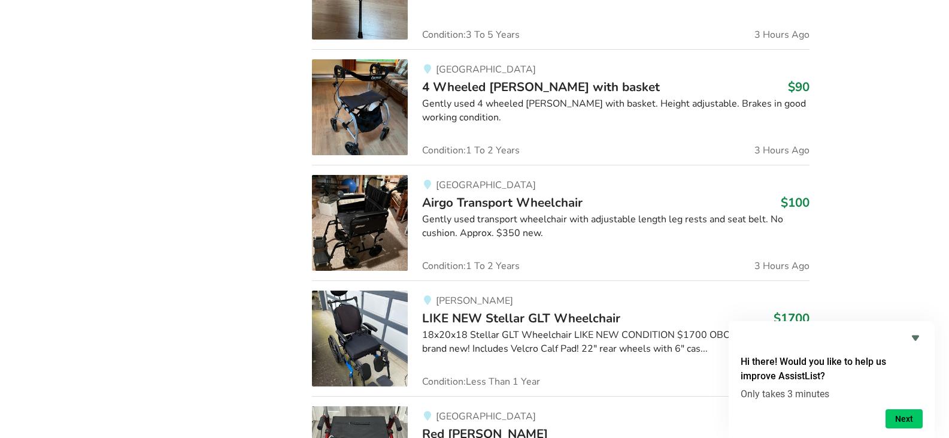
scroll to position [1257, 0]
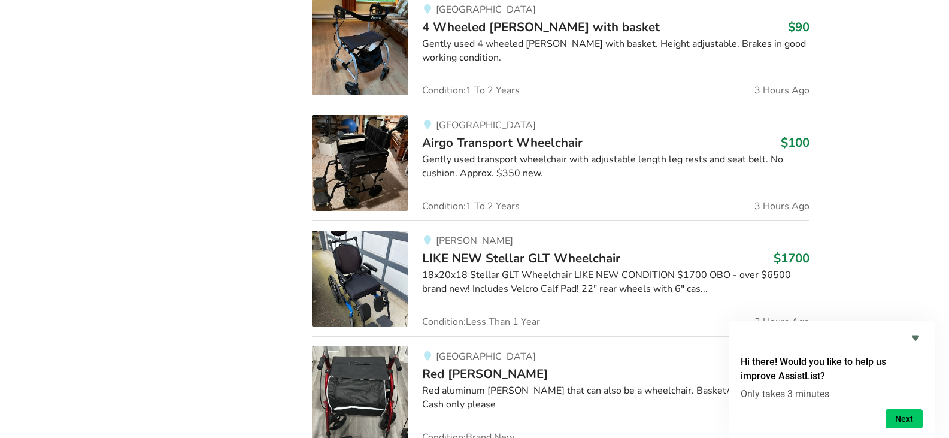
click at [487, 143] on span "Airgo Transport Wheelchair" at bounding box center [502, 142] width 160 height 17
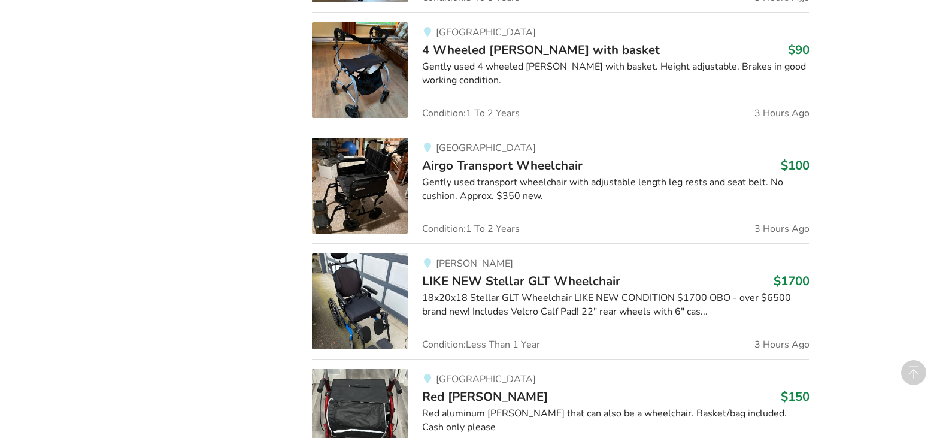
scroll to position [1257, 0]
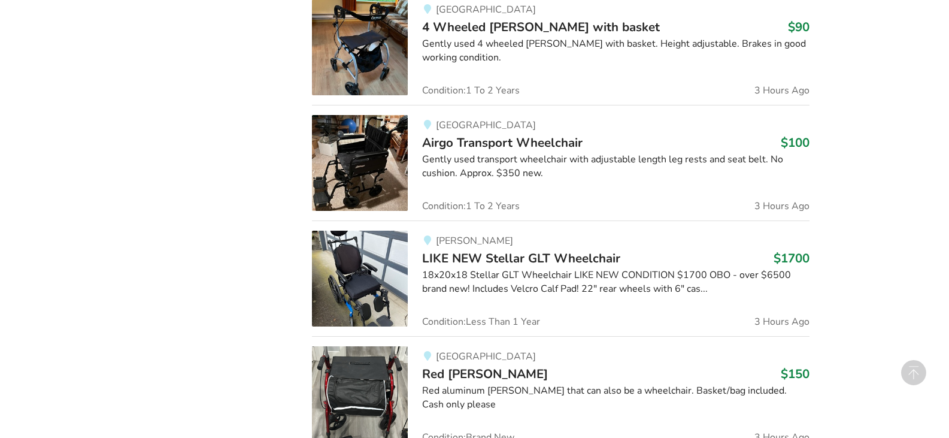
click at [374, 294] on img at bounding box center [360, 278] width 96 height 96
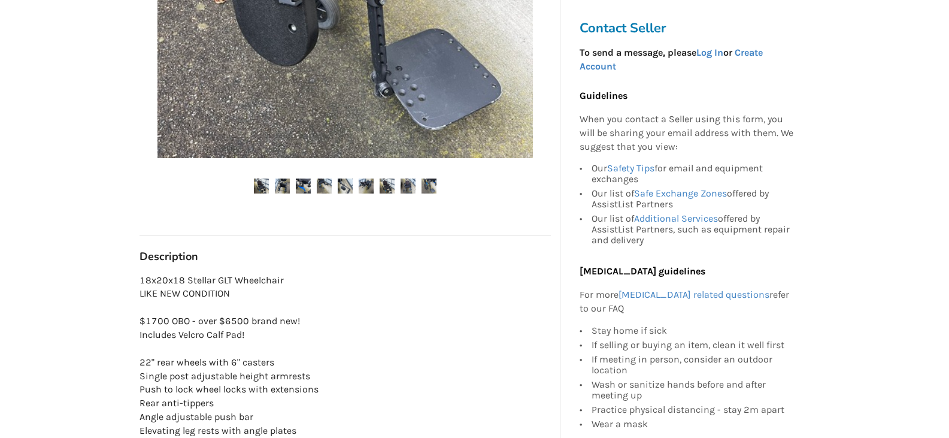
scroll to position [479, 0]
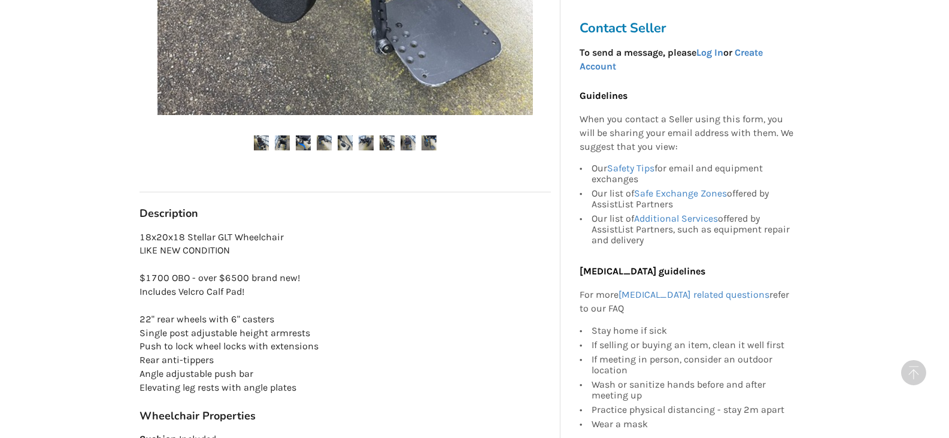
click at [264, 145] on img at bounding box center [261, 142] width 15 height 15
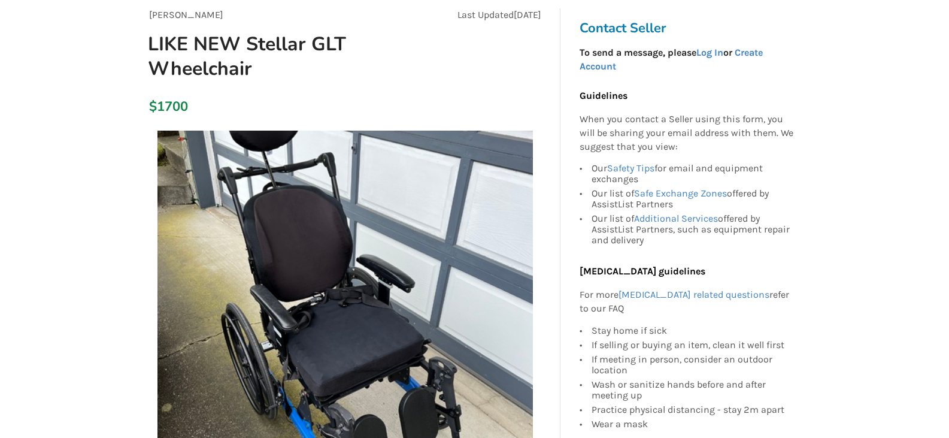
scroll to position [0, 0]
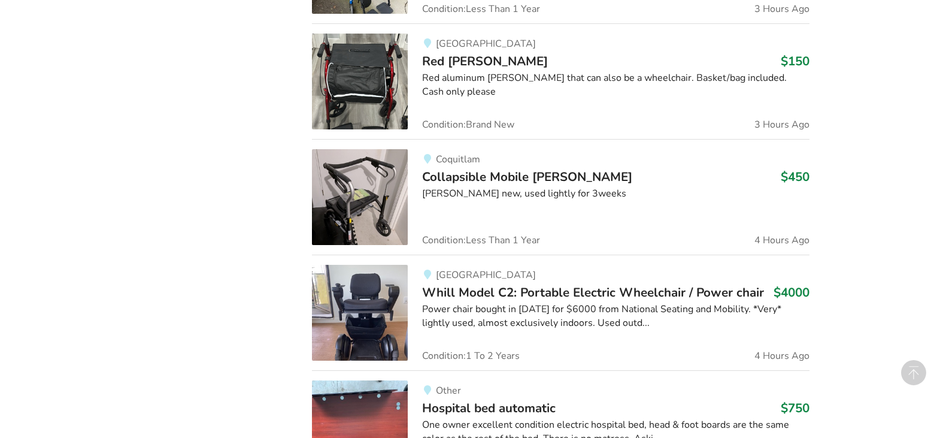
scroll to position [1616, 0]
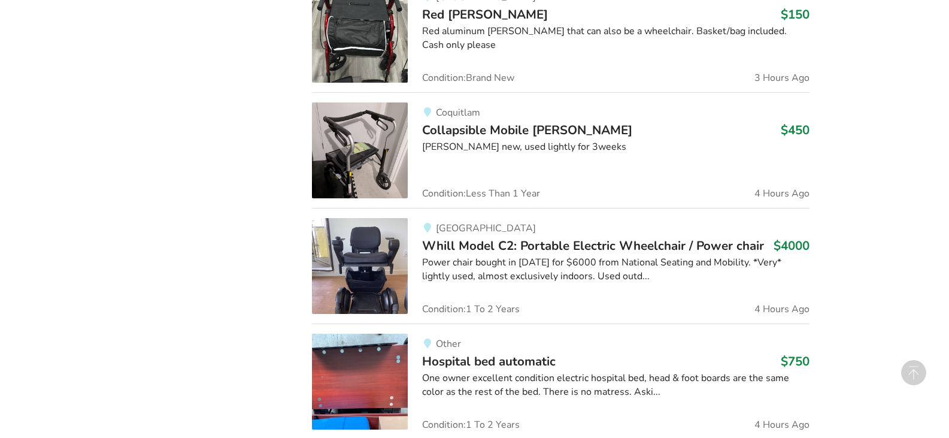
click at [508, 248] on span "Whill Model C2: Portable Electric Wheelchair / Power chair" at bounding box center [593, 245] width 342 height 17
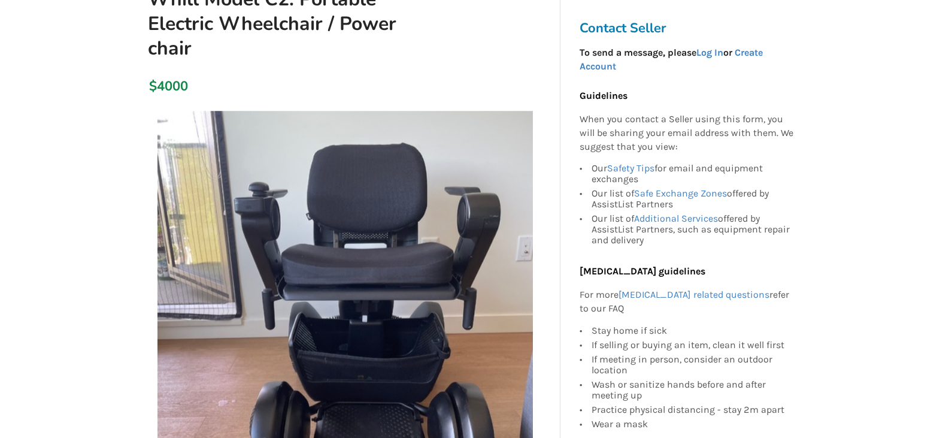
scroll to position [180, 0]
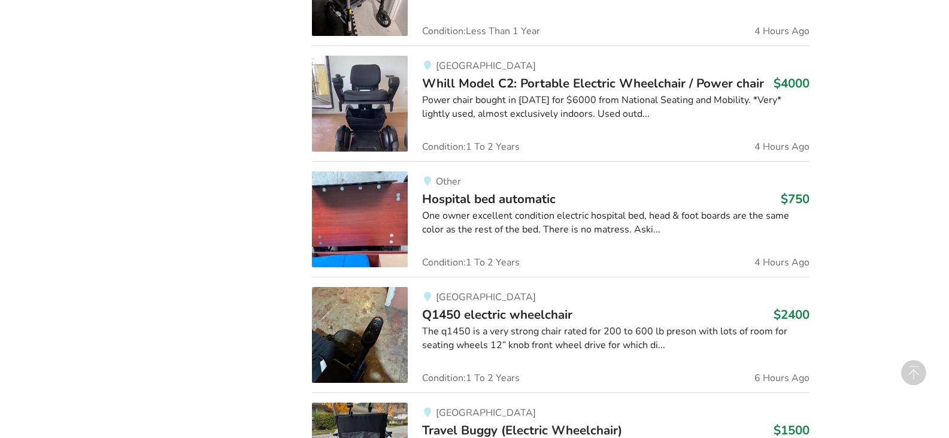
scroll to position [1796, 0]
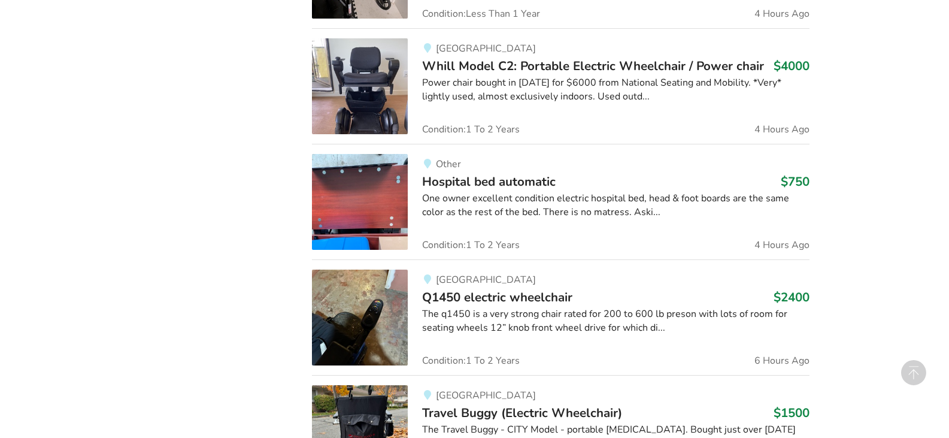
click at [515, 177] on span "Hospital bed automatic" at bounding box center [489, 181] width 134 height 17
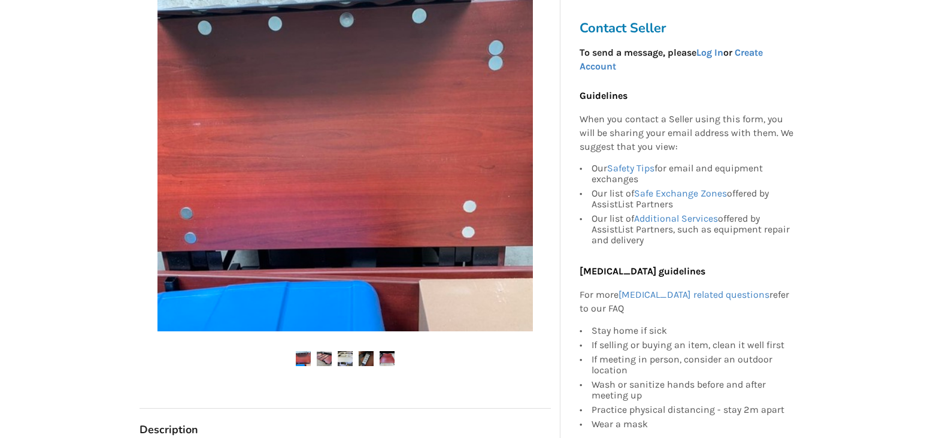
scroll to position [239, 0]
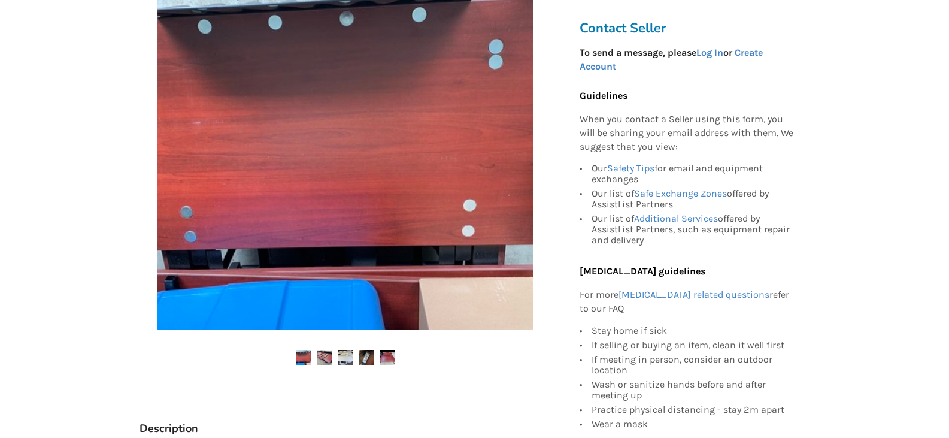
click at [335, 358] on ul at bounding box center [344, 358] width 411 height 16
click at [318, 360] on img at bounding box center [324, 357] width 15 height 15
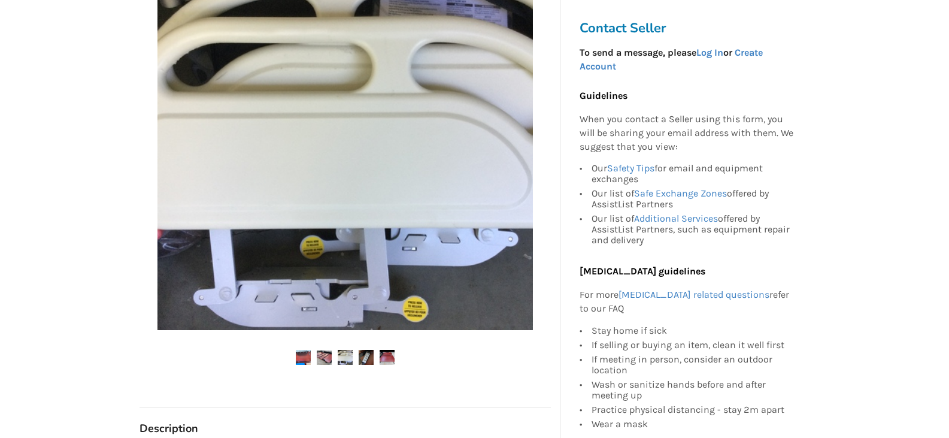
click at [344, 357] on img at bounding box center [345, 357] width 15 height 15
click at [362, 356] on img at bounding box center [366, 357] width 15 height 15
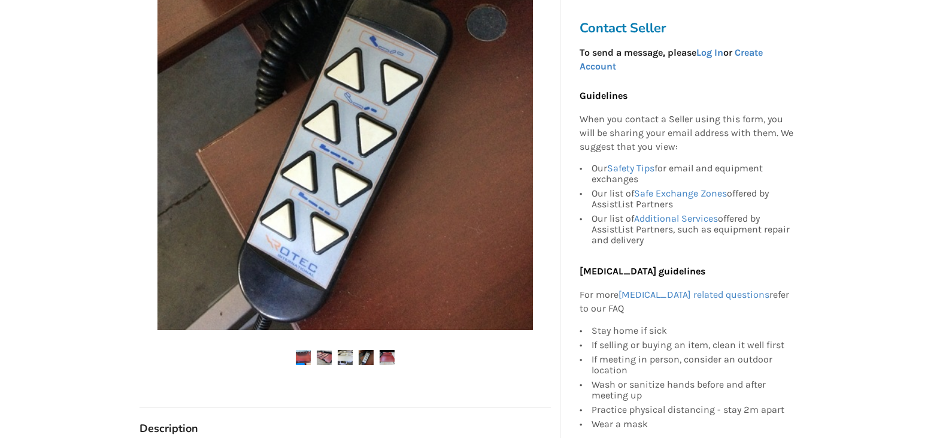
click at [393, 357] on img at bounding box center [387, 357] width 15 height 15
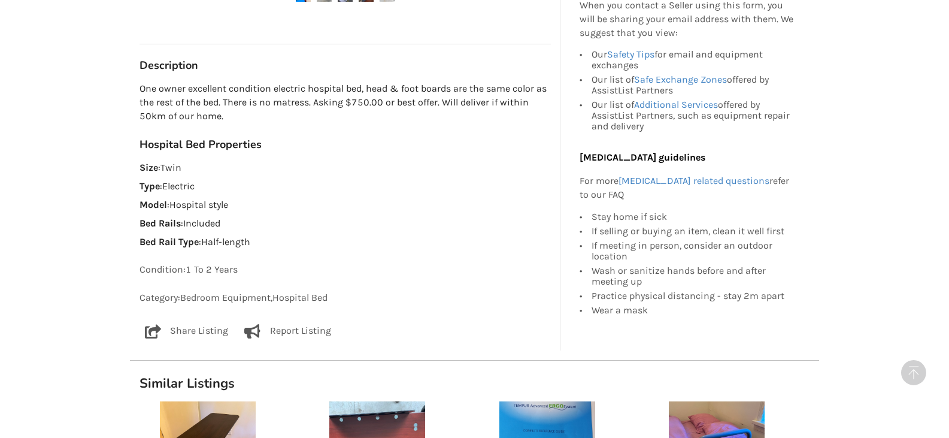
scroll to position [778, 0]
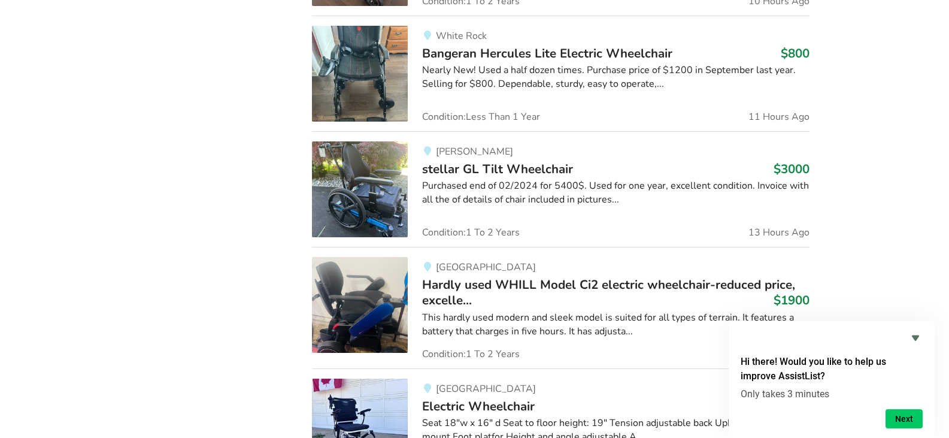
scroll to position [2754, 0]
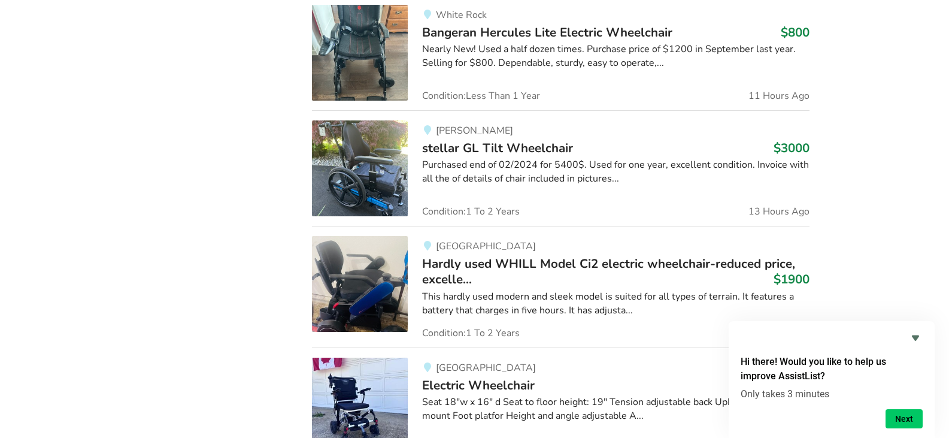
click at [453, 147] on span "stellar GL Tilt Wheelchair" at bounding box center [497, 147] width 151 height 17
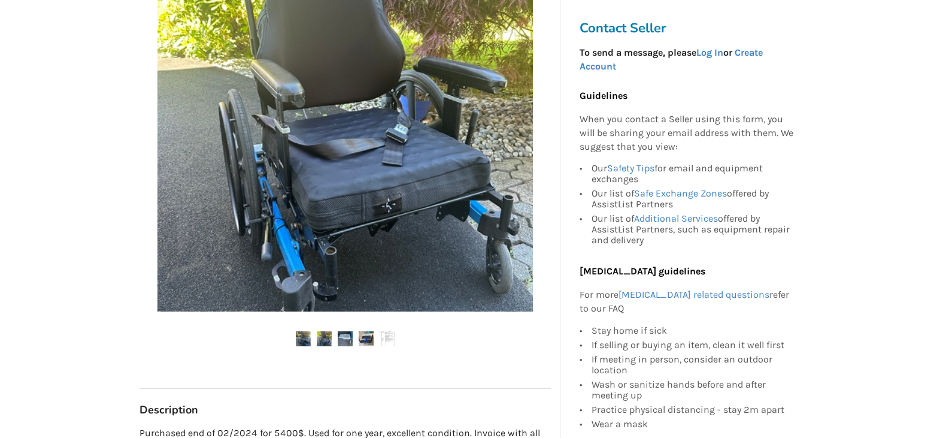
scroll to position [239, 0]
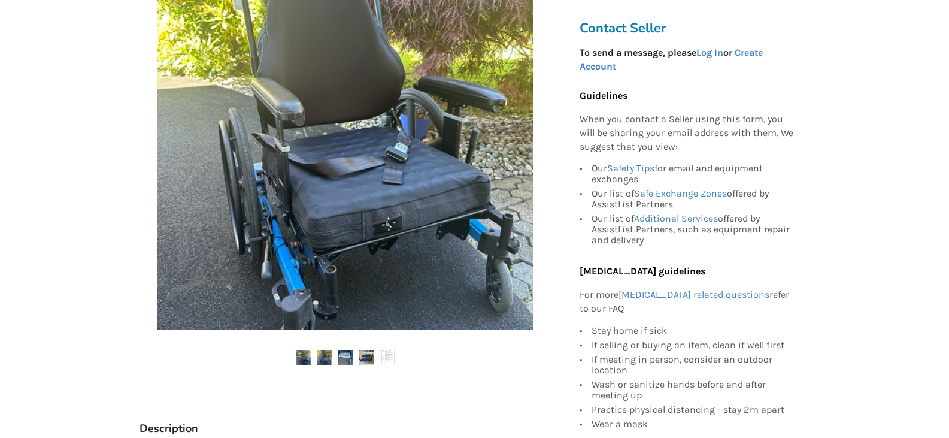
click at [349, 354] on img at bounding box center [345, 357] width 15 height 15
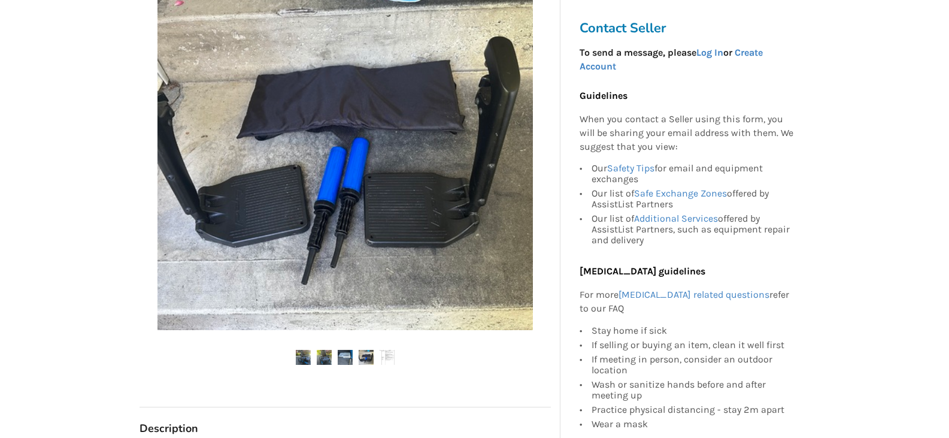
click at [363, 353] on img at bounding box center [366, 357] width 15 height 15
click at [383, 356] on img at bounding box center [387, 357] width 15 height 15
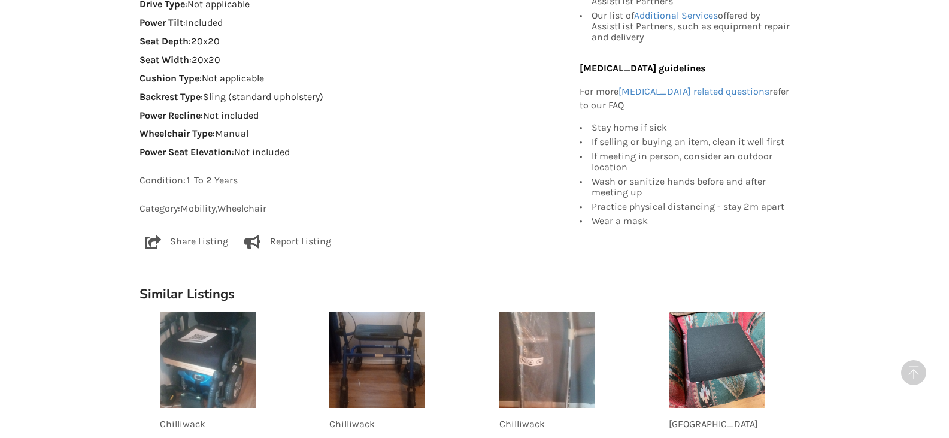
scroll to position [958, 0]
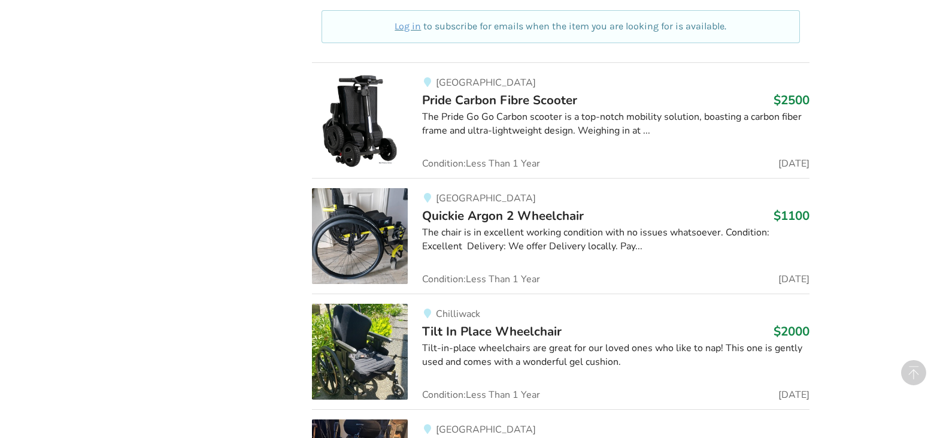
scroll to position [3293, 0]
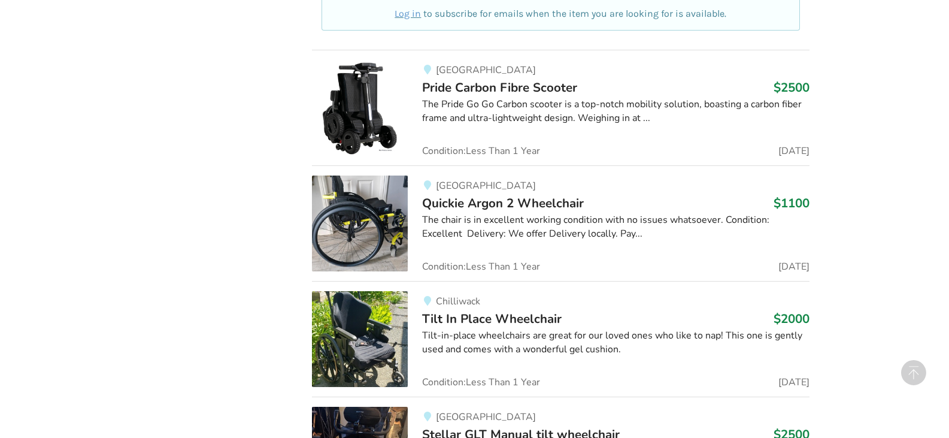
click at [462, 321] on span "Tilt In Place Wheelchair" at bounding box center [491, 318] width 139 height 17
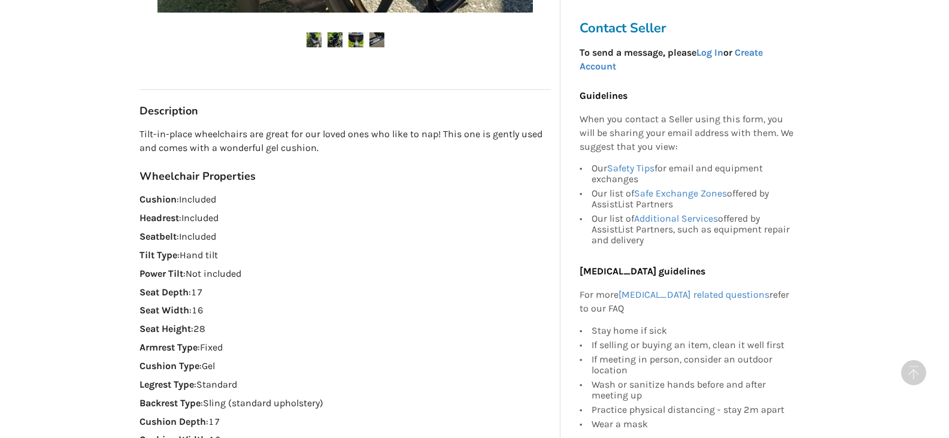
scroll to position [659, 0]
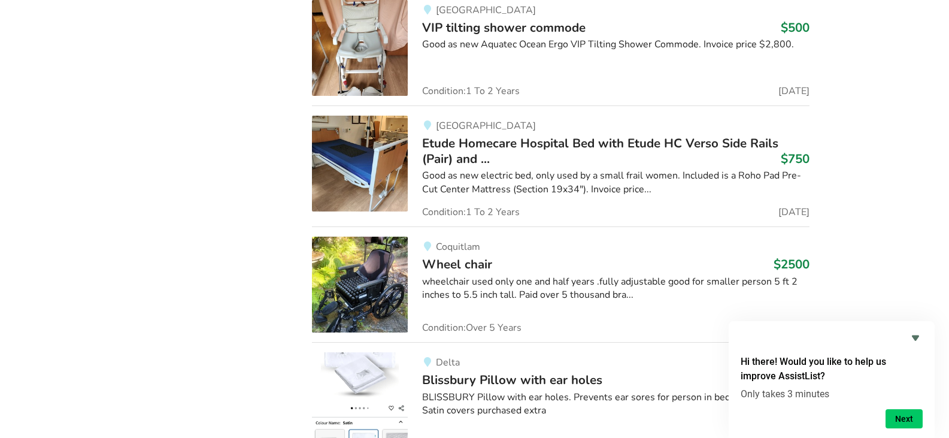
scroll to position [3951, 0]
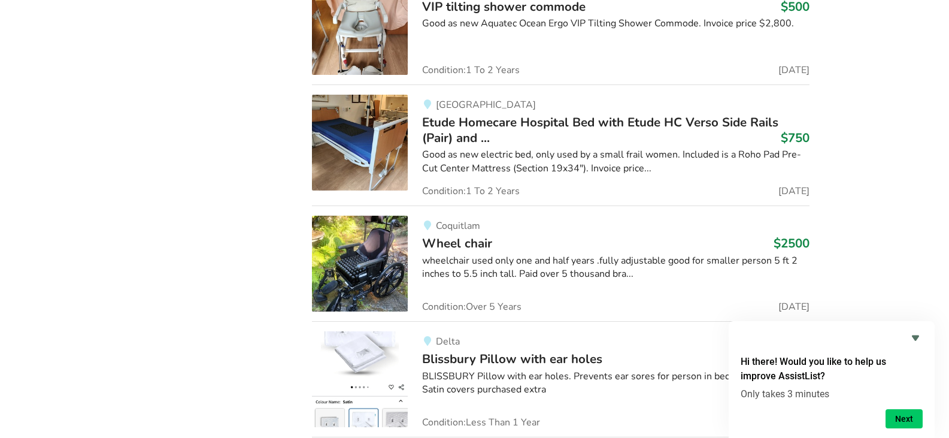
click at [496, 120] on span "Etude Homecare Hospital Bed with Etude HC Verso Side Rails (Pair) and ..." at bounding box center [600, 130] width 356 height 32
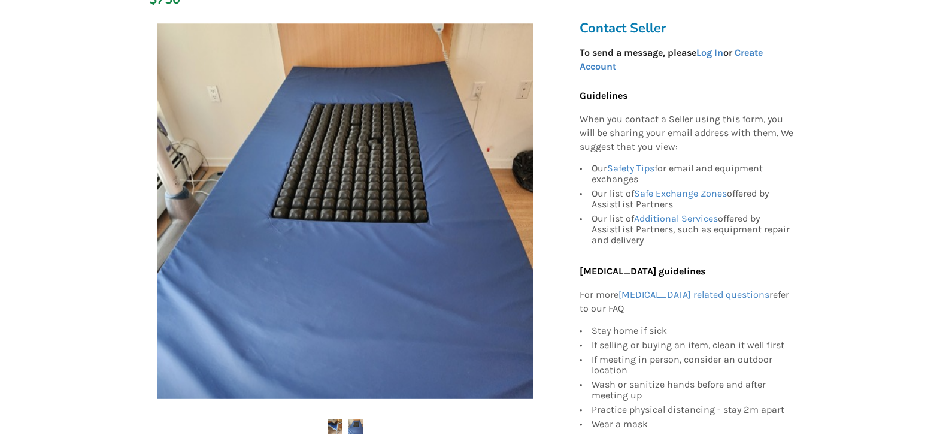
scroll to position [120, 0]
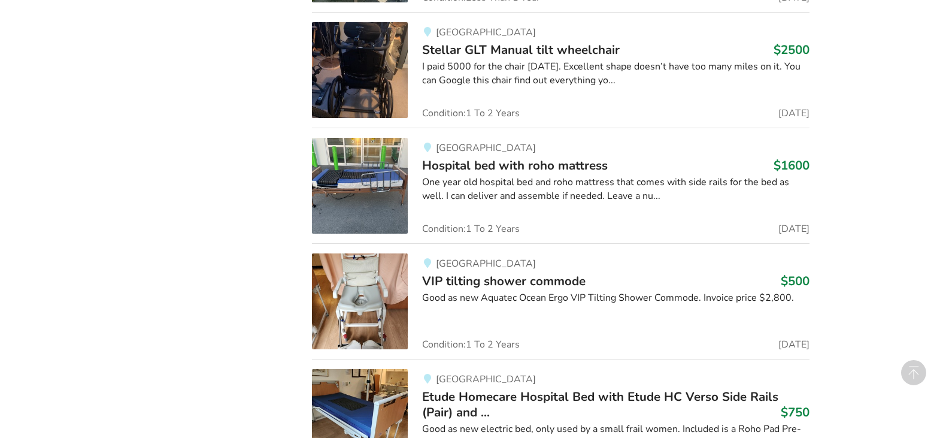
scroll to position [3951, 0]
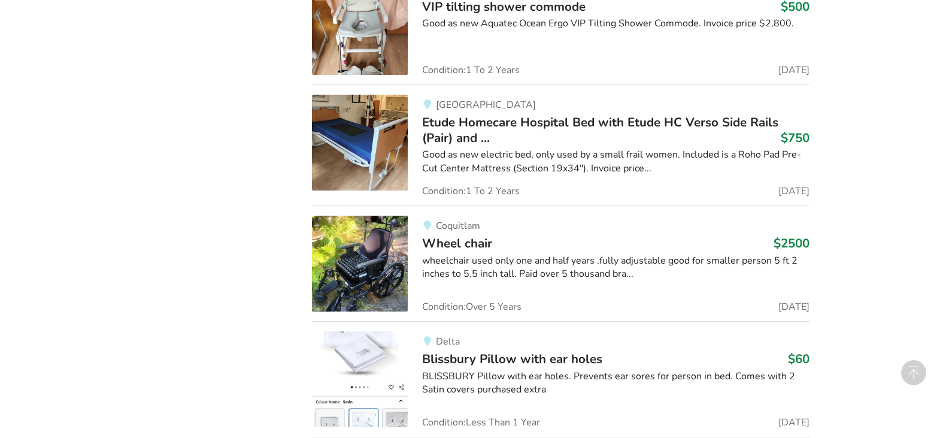
click at [378, 259] on img at bounding box center [360, 264] width 96 height 96
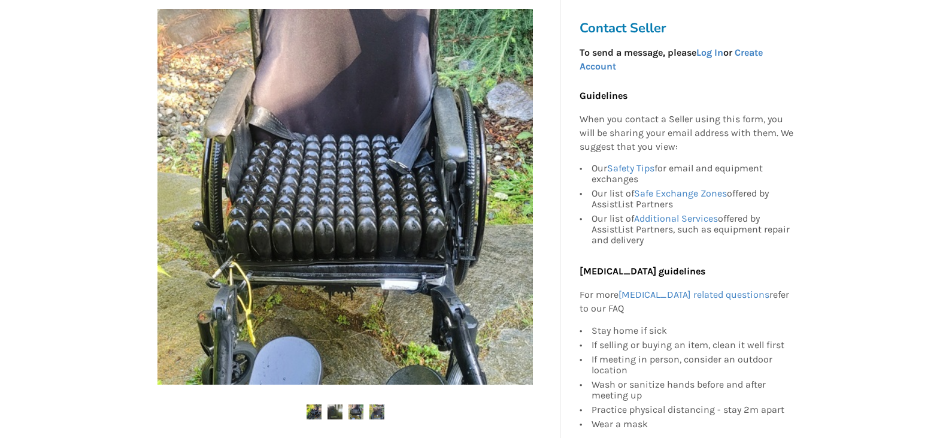
scroll to position [180, 0]
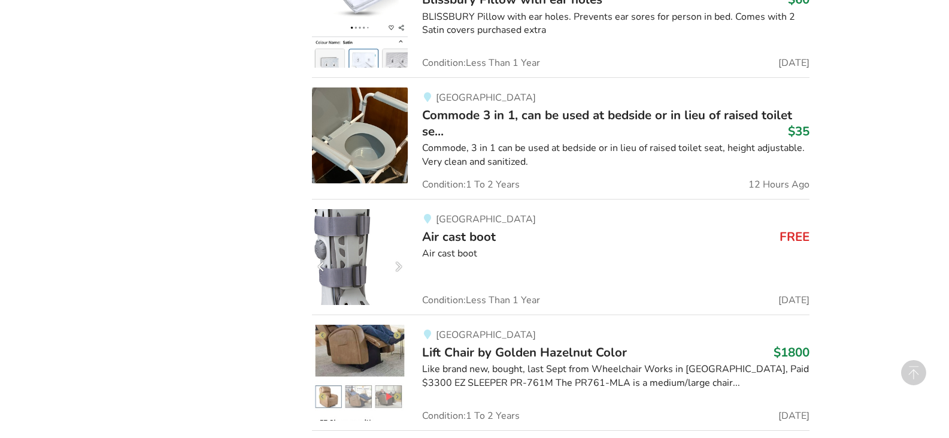
scroll to position [4370, 0]
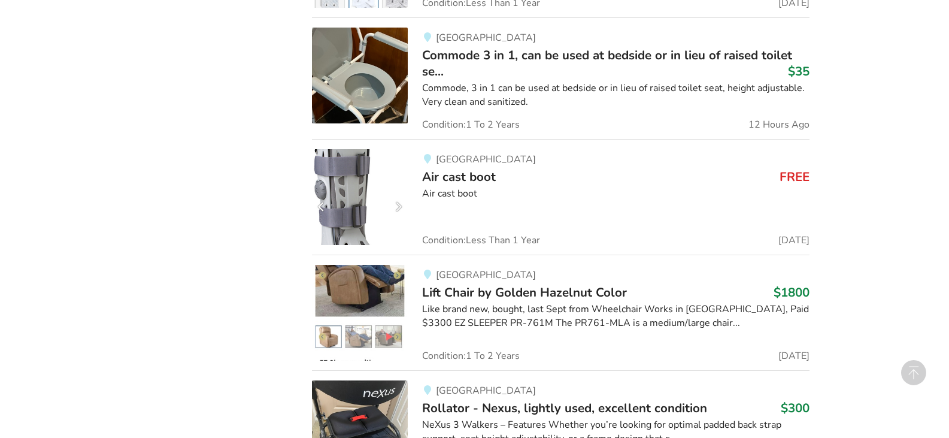
click at [516, 298] on span "Lift Chair by Golden Hazelnut Color" at bounding box center [524, 292] width 205 height 17
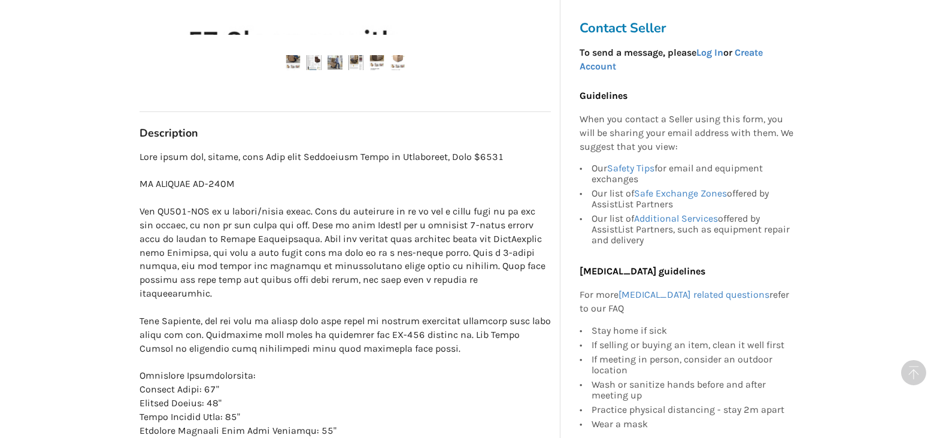
scroll to position [599, 0]
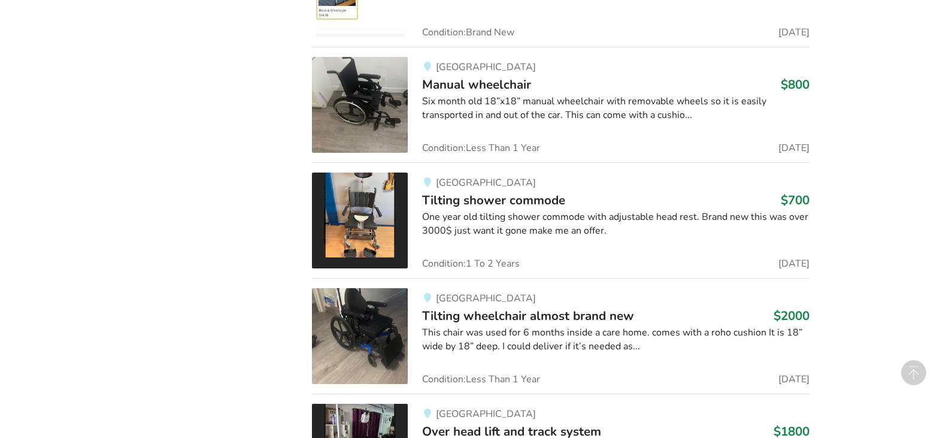
scroll to position [5388, 0]
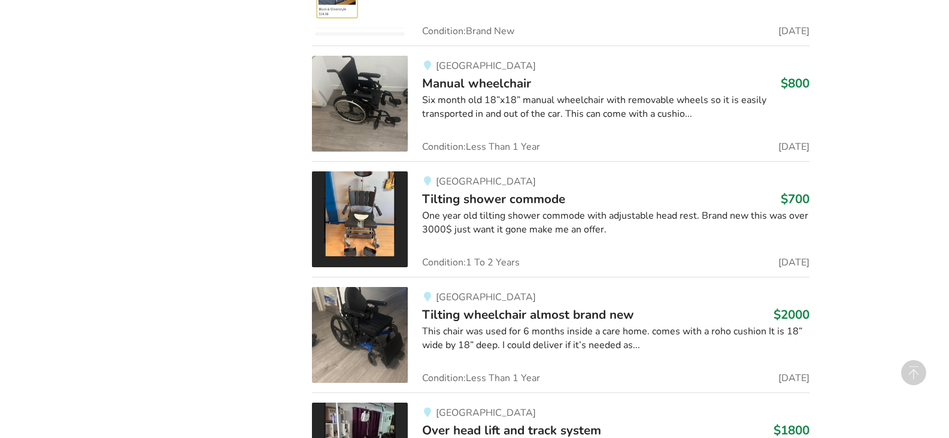
click at [492, 311] on span "Tilting wheelchair almost brand new" at bounding box center [528, 314] width 212 height 17
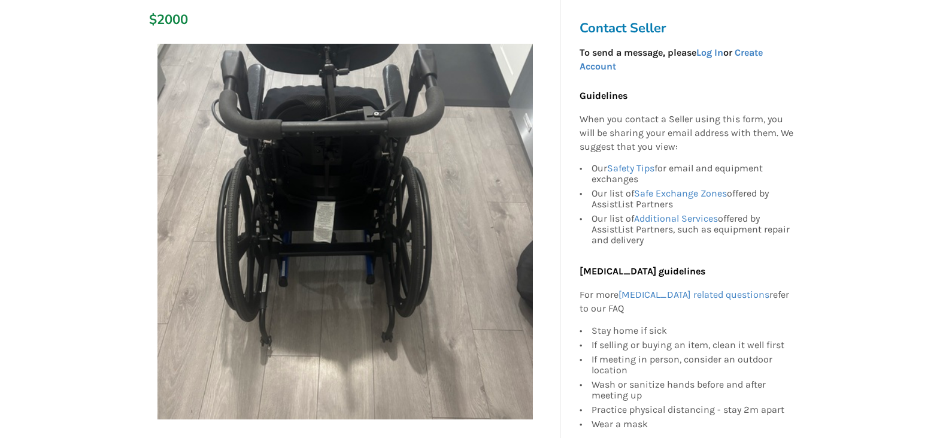
scroll to position [60, 0]
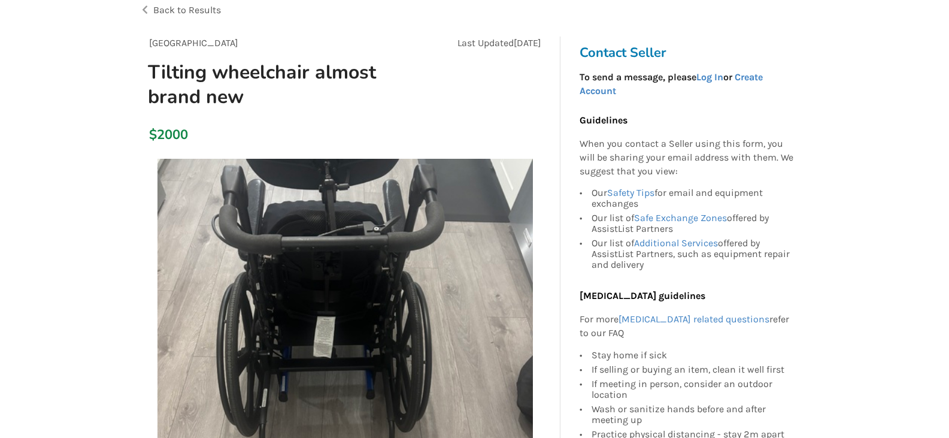
click at [508, 296] on img at bounding box center [344, 346] width 375 height 375
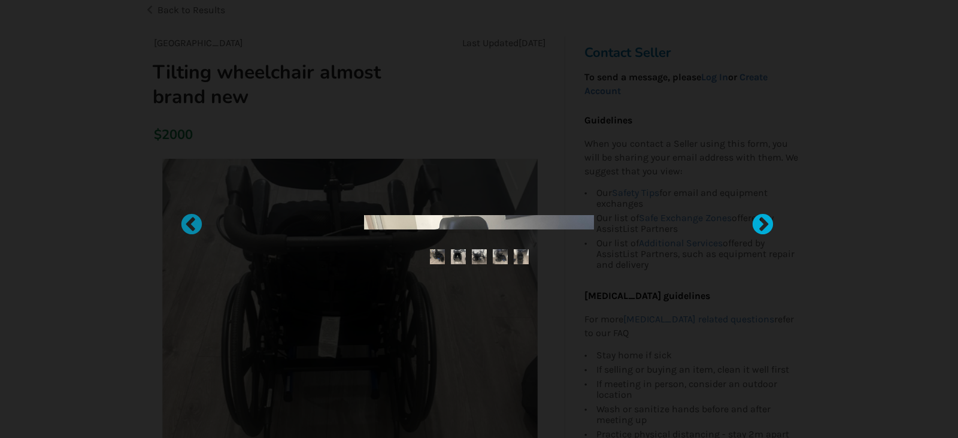
click at [761, 225] on div at bounding box center [757, 219] width 12 height 12
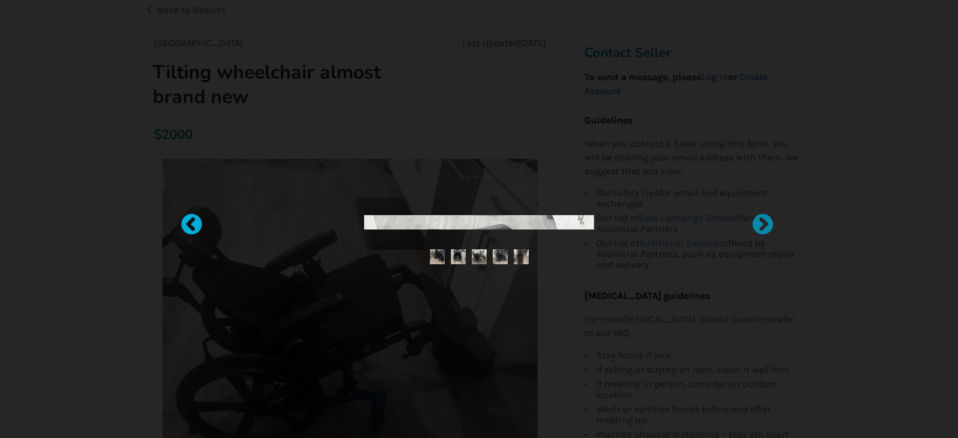
click at [192, 225] on div at bounding box center [186, 219] width 12 height 12
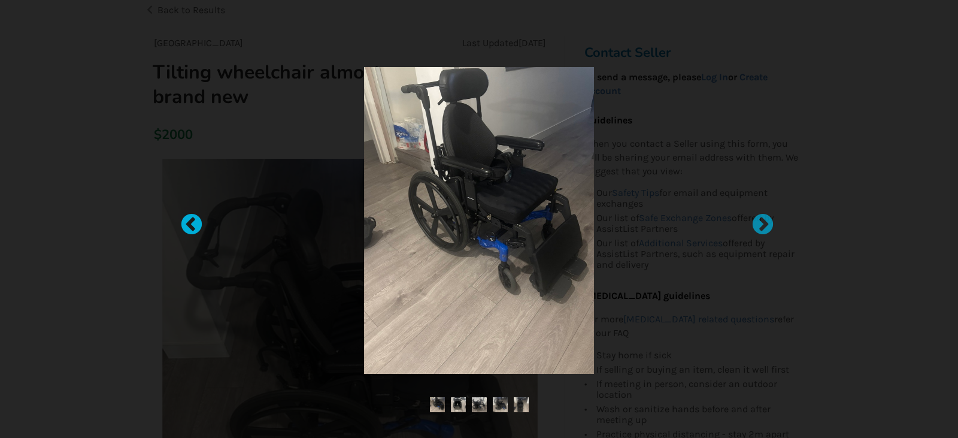
click at [192, 225] on div at bounding box center [186, 219] width 12 height 12
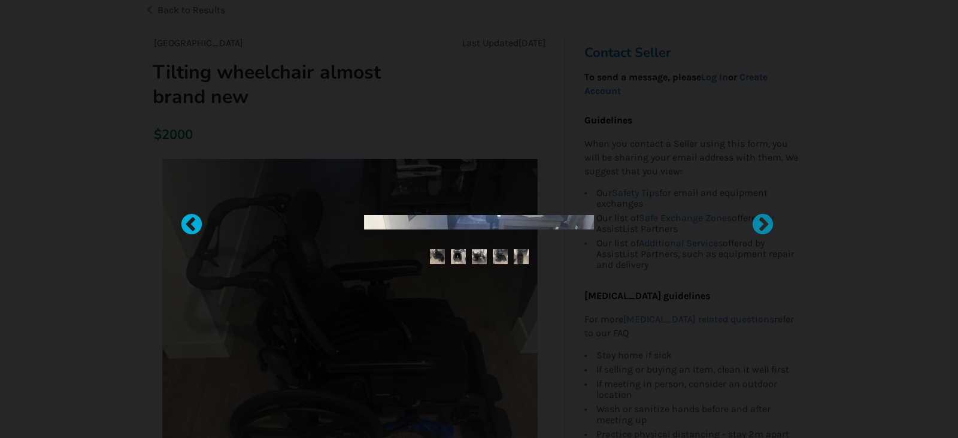
click at [192, 225] on div at bounding box center [186, 219] width 12 height 12
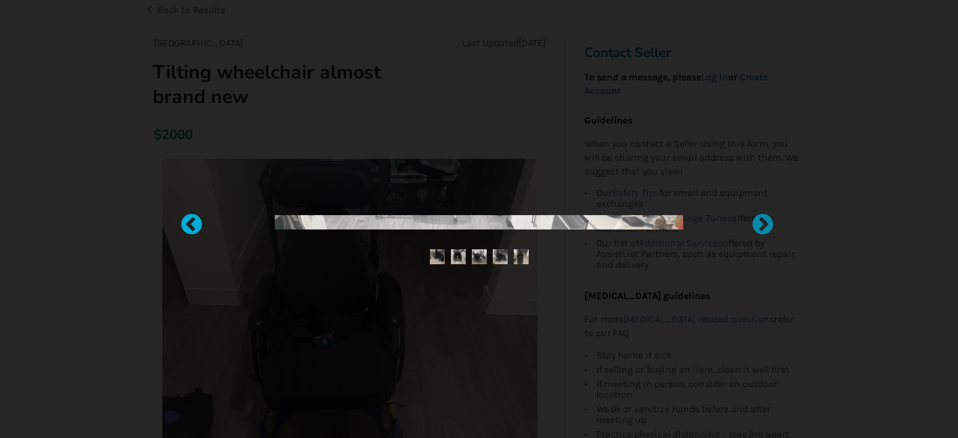
click at [192, 225] on div at bounding box center [186, 219] width 12 height 12
click at [905, 96] on div at bounding box center [479, 219] width 958 height 438
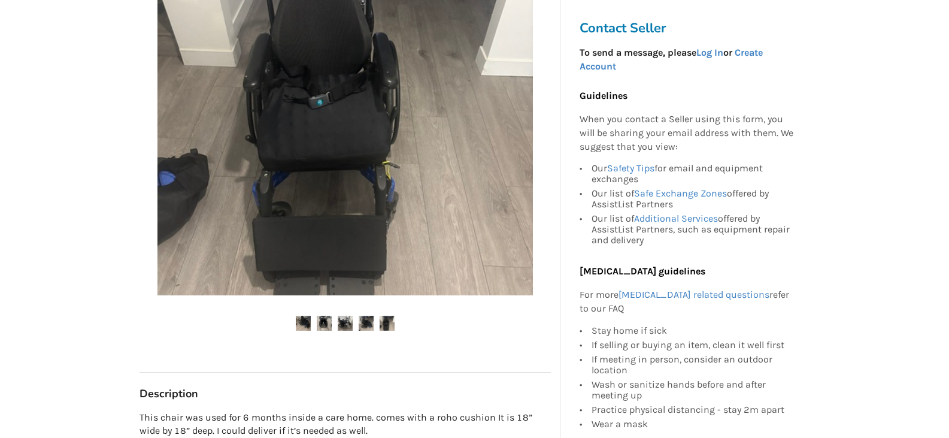
scroll to position [299, 0]
click at [321, 324] on img at bounding box center [324, 322] width 15 height 15
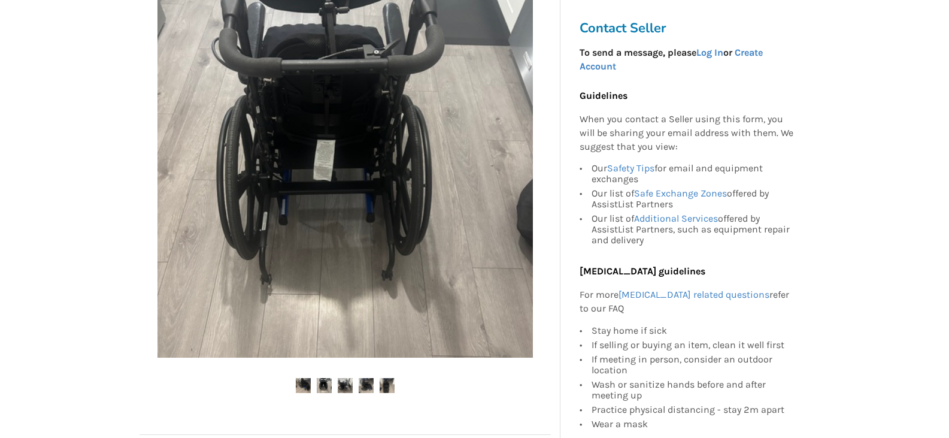
scroll to position [239, 0]
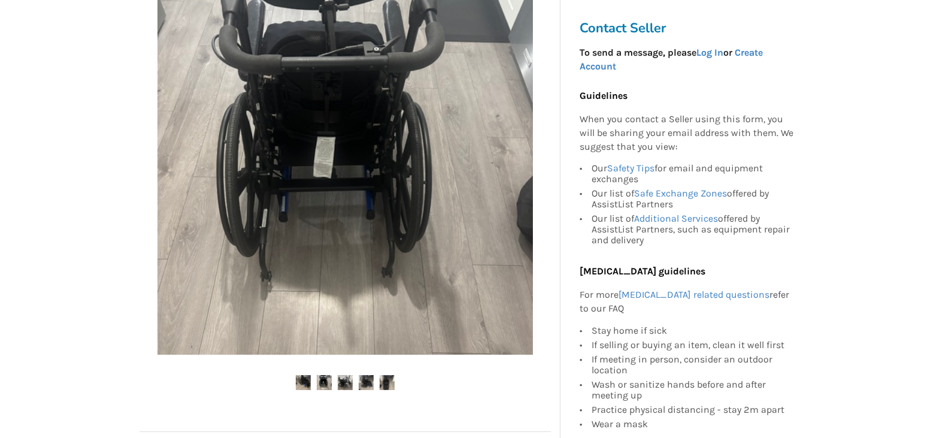
click at [346, 377] on img at bounding box center [345, 382] width 15 height 15
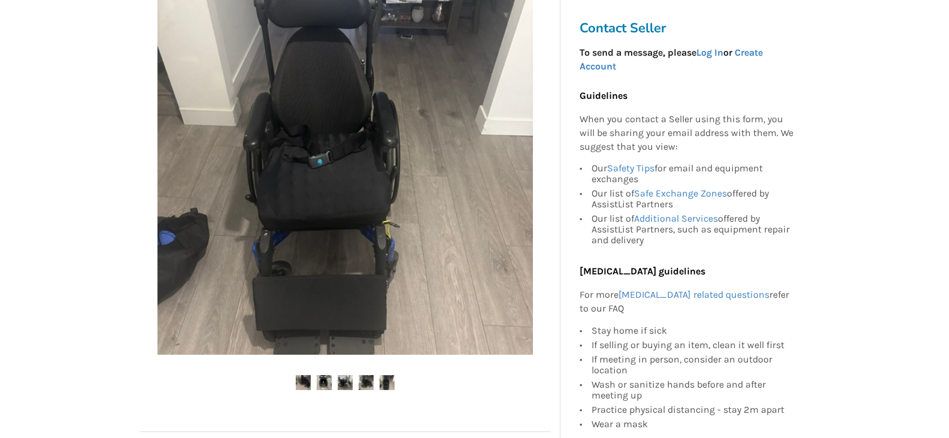
click at [368, 380] on img at bounding box center [366, 382] width 15 height 15
click at [387, 380] on img at bounding box center [387, 382] width 15 height 15
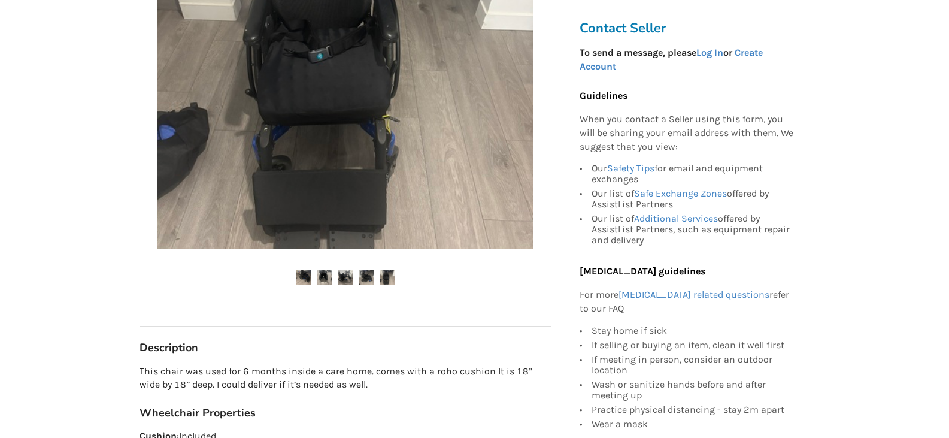
scroll to position [599, 0]
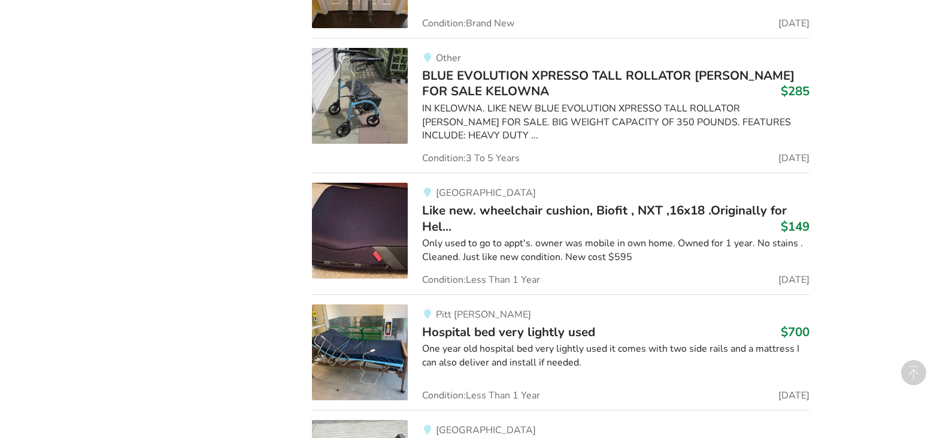
scroll to position [6466, 0]
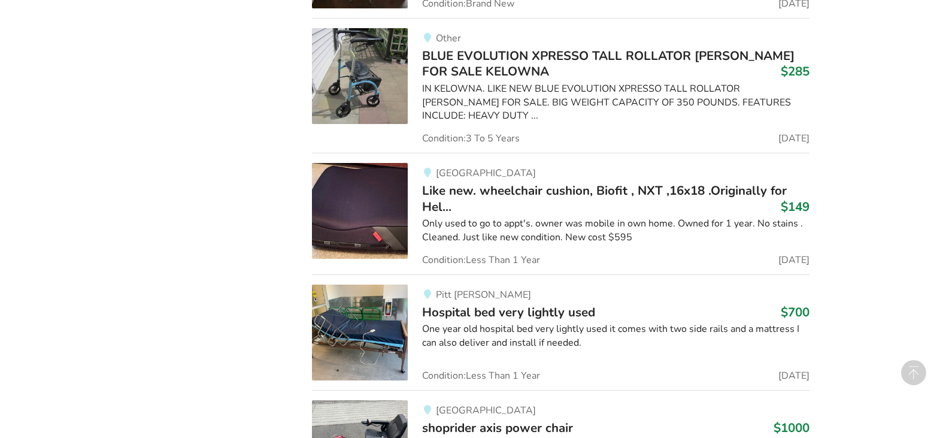
click at [520, 304] on span "Hospital bed very lightly used" at bounding box center [508, 312] width 173 height 17
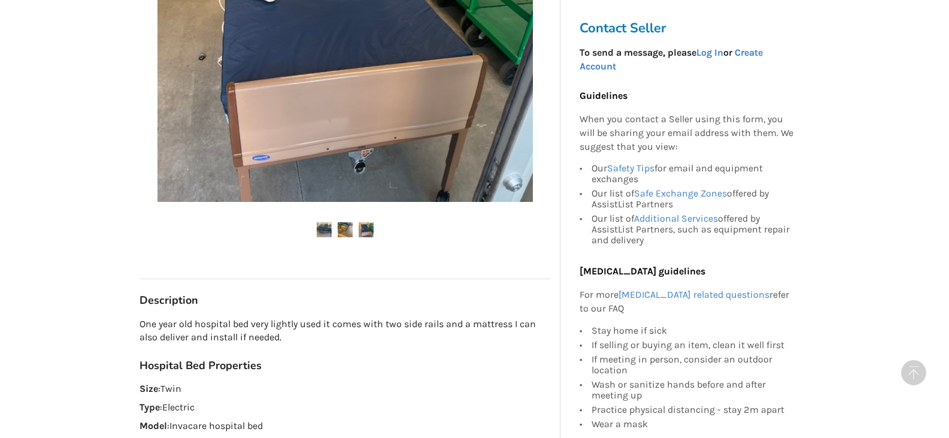
scroll to position [479, 0]
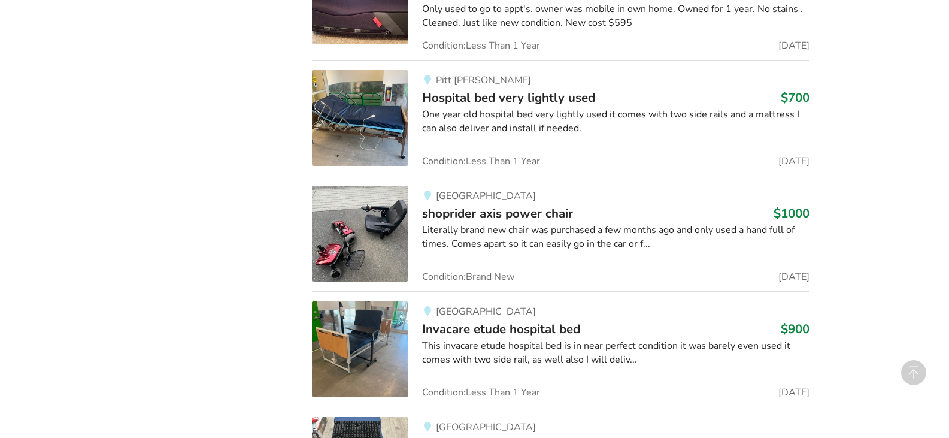
scroll to position [6885, 0]
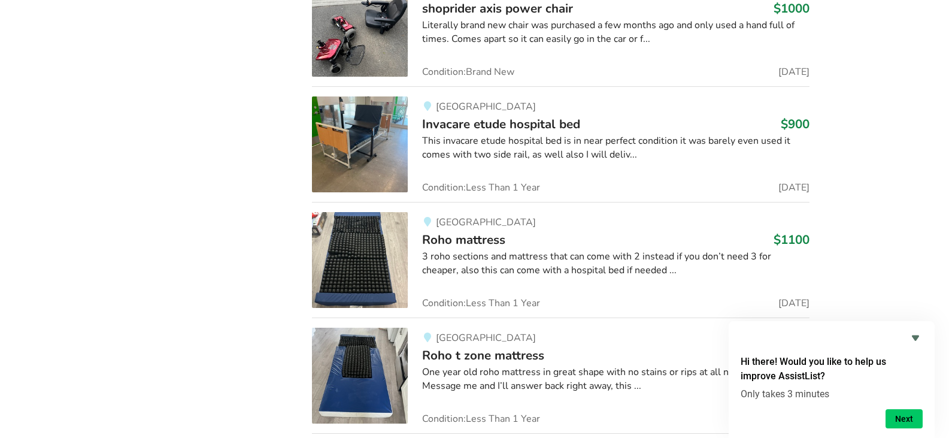
click at [521, 116] on span "Invacare etude hospital bed" at bounding box center [501, 124] width 158 height 17
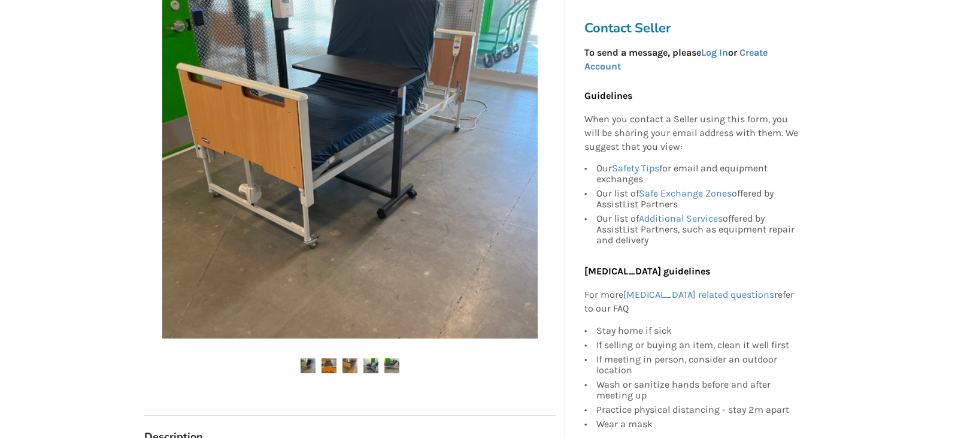
scroll to position [120, 0]
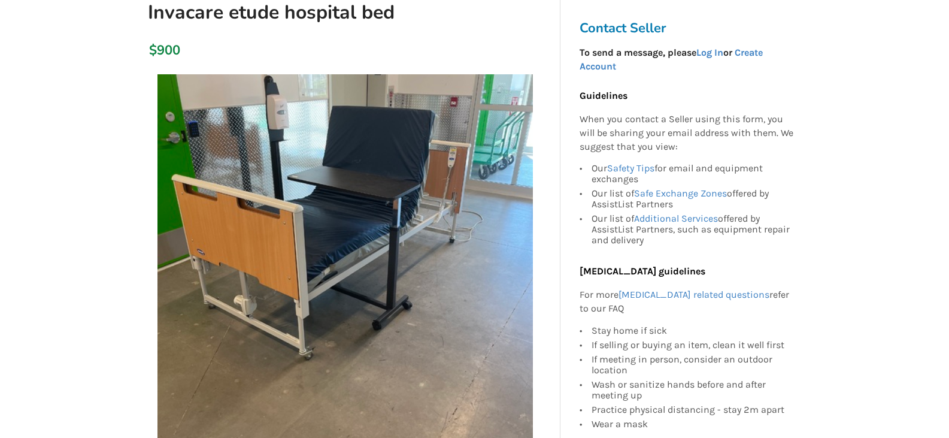
click at [515, 258] on img at bounding box center [344, 261] width 375 height 375
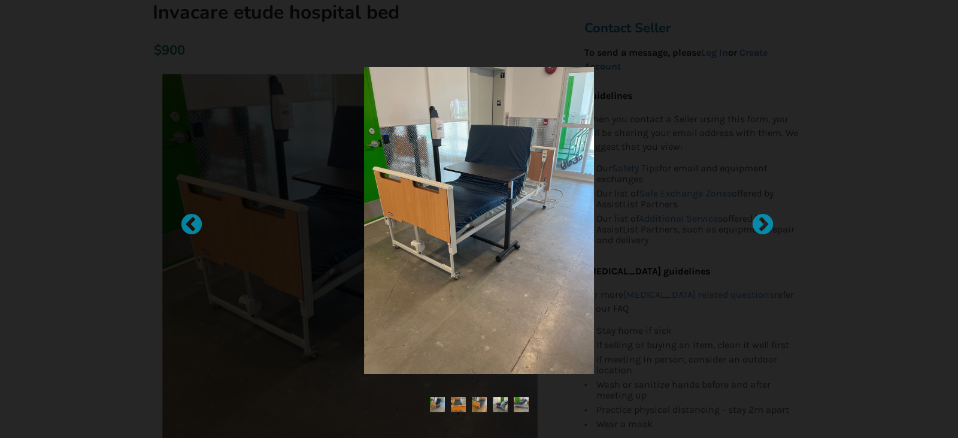
click at [455, 401] on img at bounding box center [458, 404] width 15 height 15
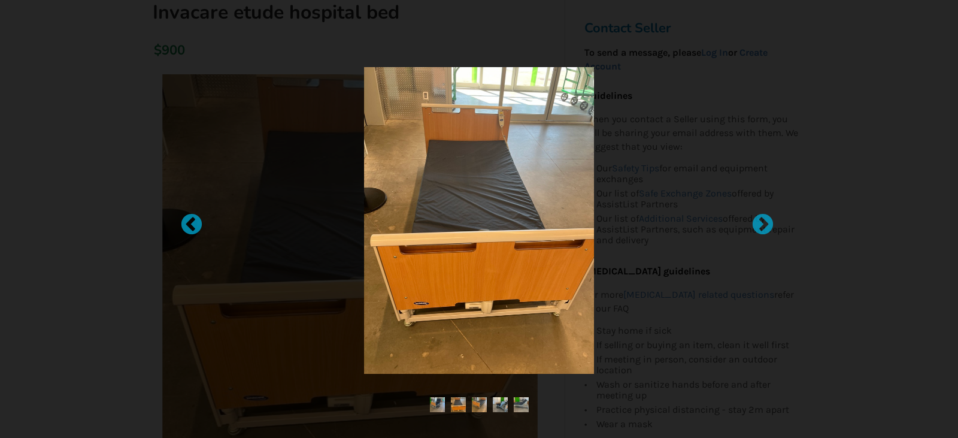
click at [474, 406] on img at bounding box center [479, 404] width 15 height 15
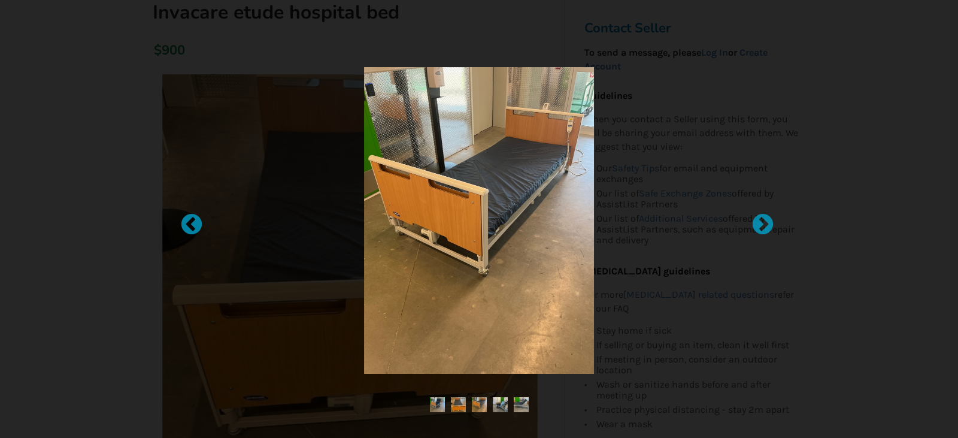
click at [490, 405] on ul at bounding box center [479, 405] width 510 height 16
click at [499, 405] on img at bounding box center [500, 404] width 15 height 15
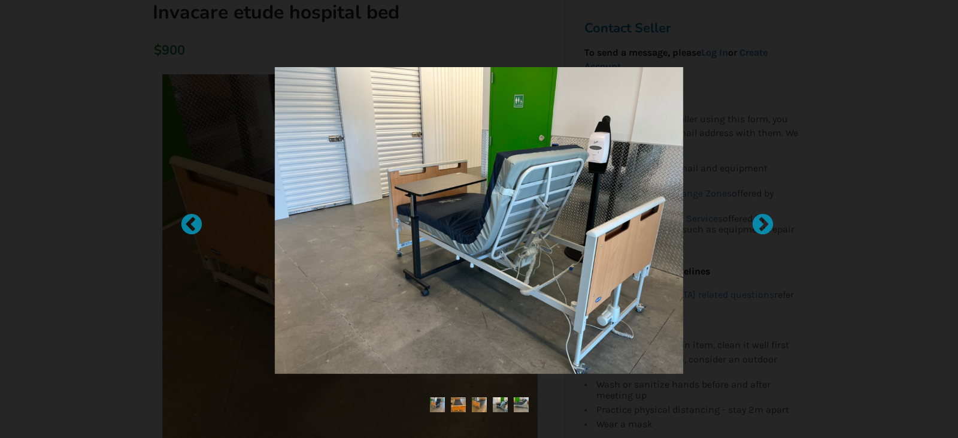
click at [530, 405] on ul at bounding box center [479, 405] width 510 height 16
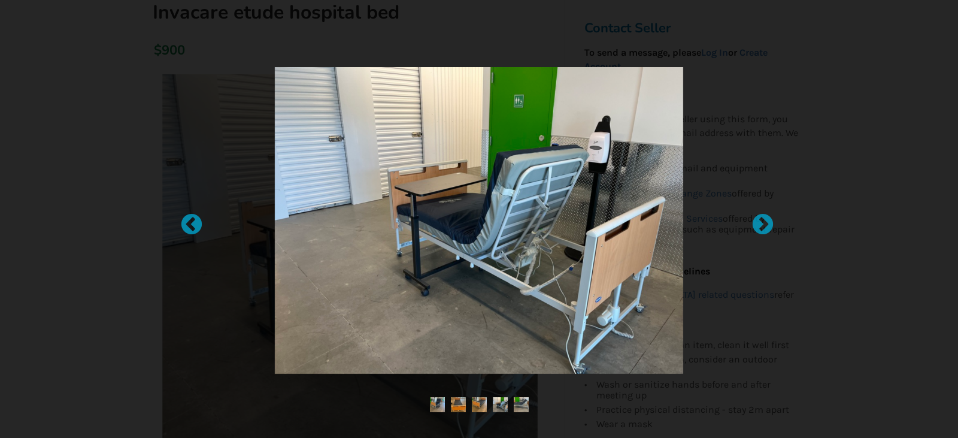
click at [522, 405] on img at bounding box center [521, 404] width 15 height 15
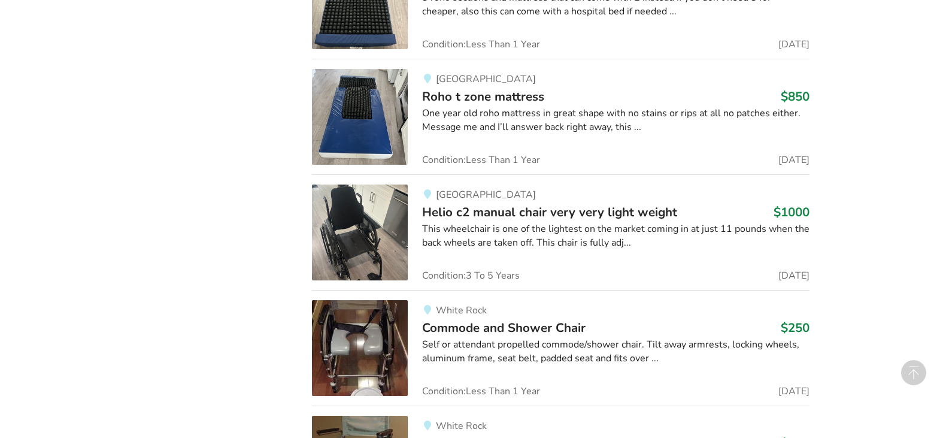
scroll to position [7124, 0]
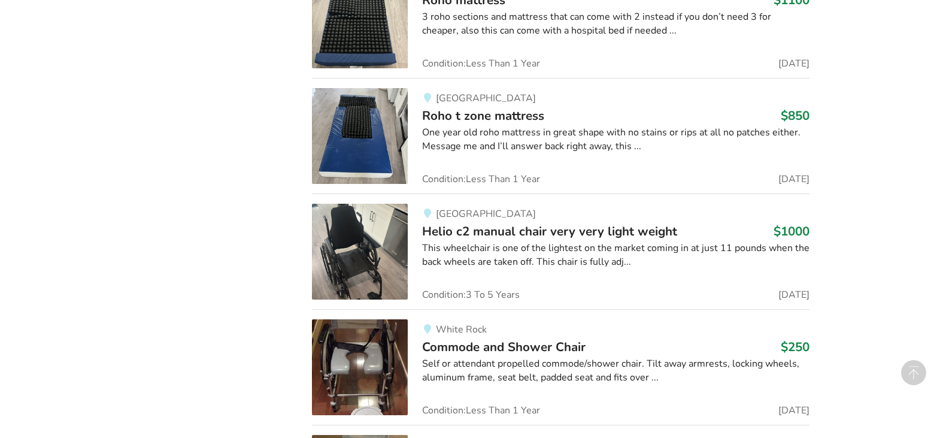
click at [478, 223] on span "Helio c2 manual chair very very light weight" at bounding box center [549, 231] width 255 height 17
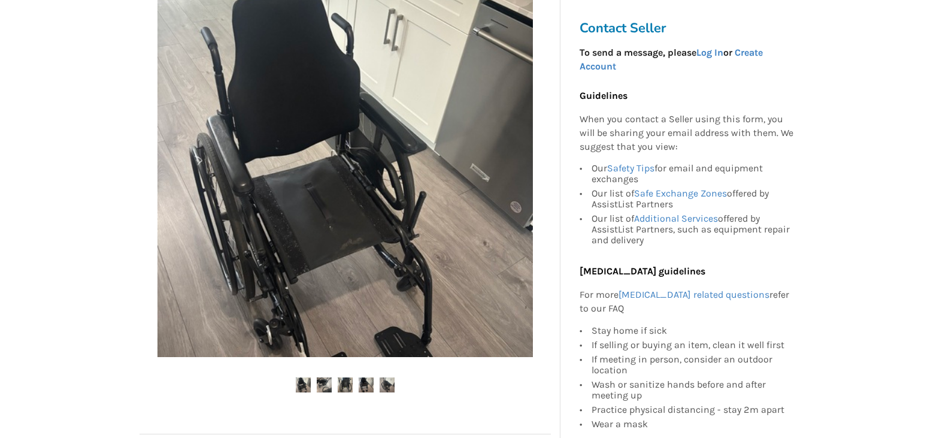
scroll to position [239, 0]
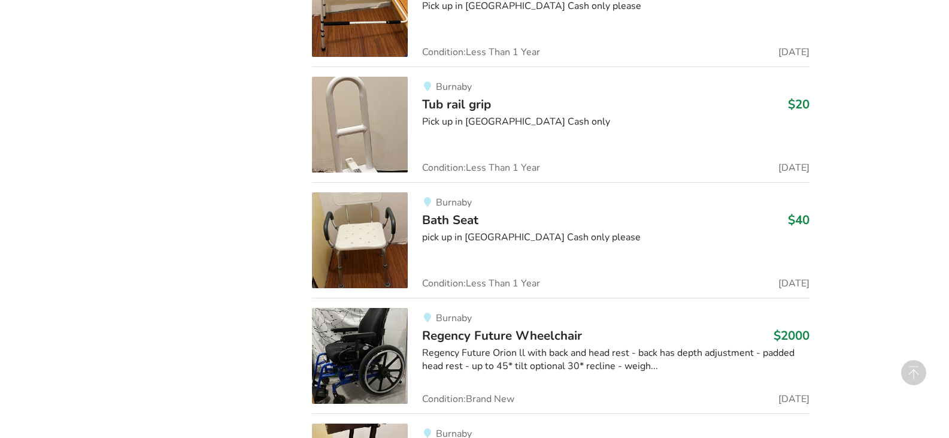
scroll to position [9297, 0]
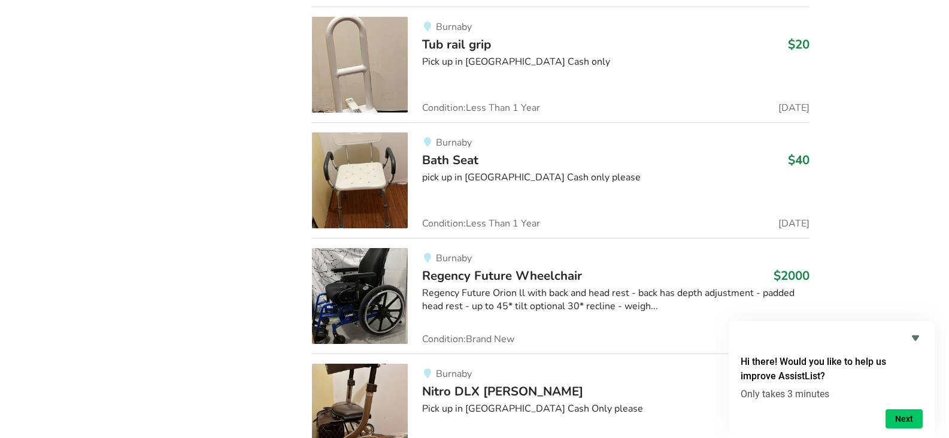
click at [482, 267] on span "Regency Future Wheelchair" at bounding box center [502, 275] width 160 height 17
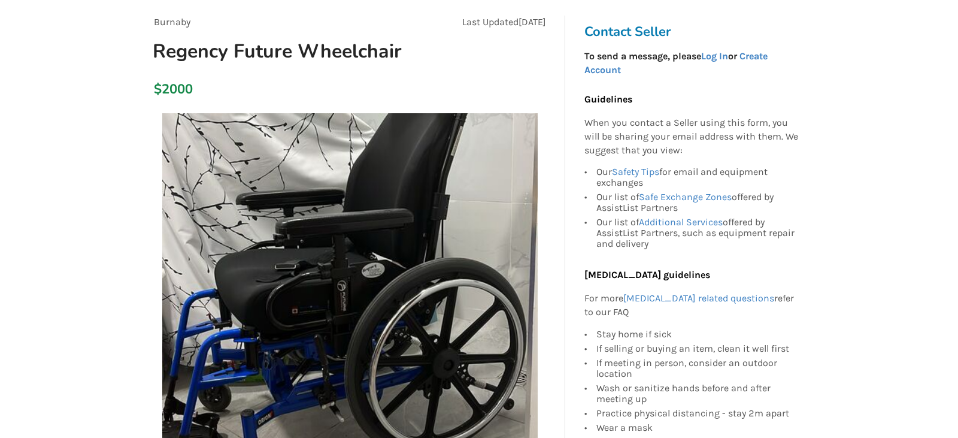
scroll to position [60, 0]
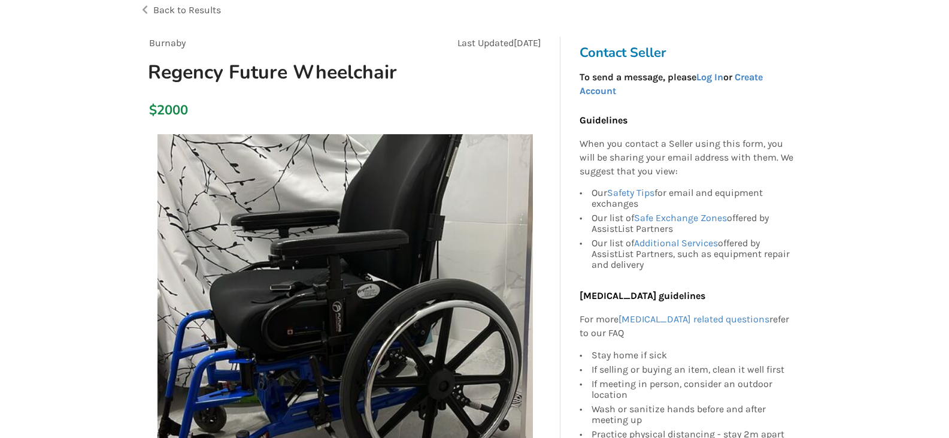
click at [497, 253] on img at bounding box center [344, 321] width 375 height 375
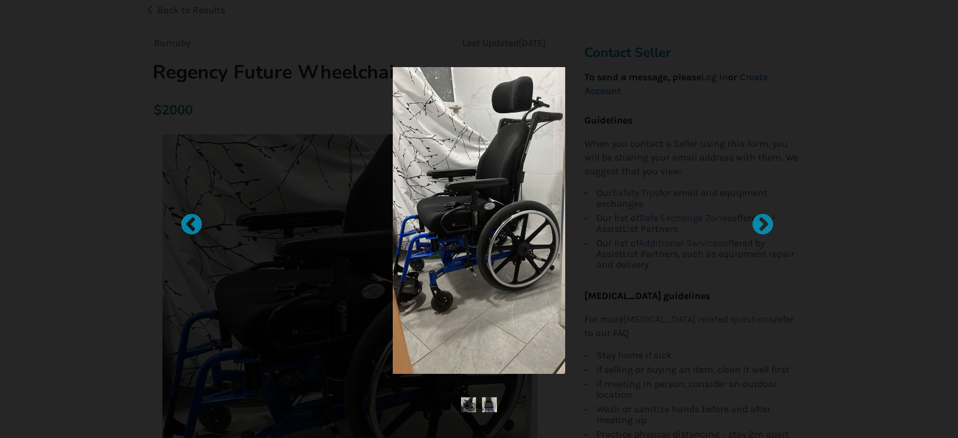
click at [491, 404] on img at bounding box center [489, 404] width 15 height 15
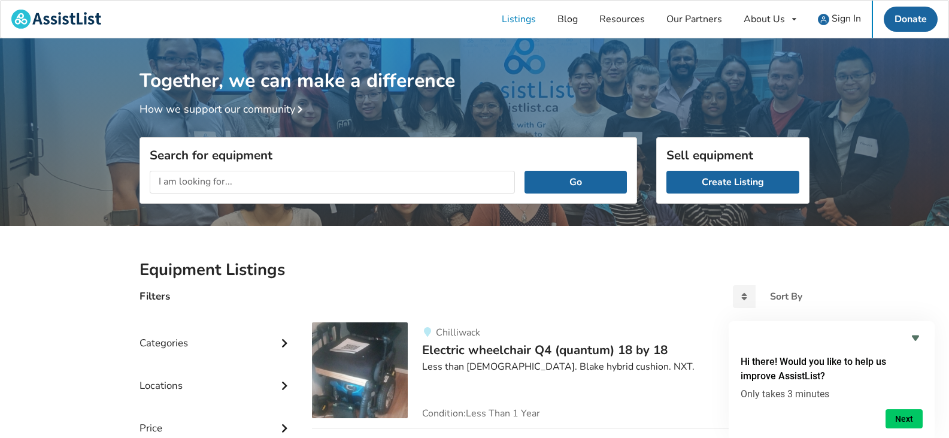
click at [256, 181] on input "text" at bounding box center [332, 182] width 365 height 23
click at [281, 339] on icon at bounding box center [284, 341] width 12 height 10
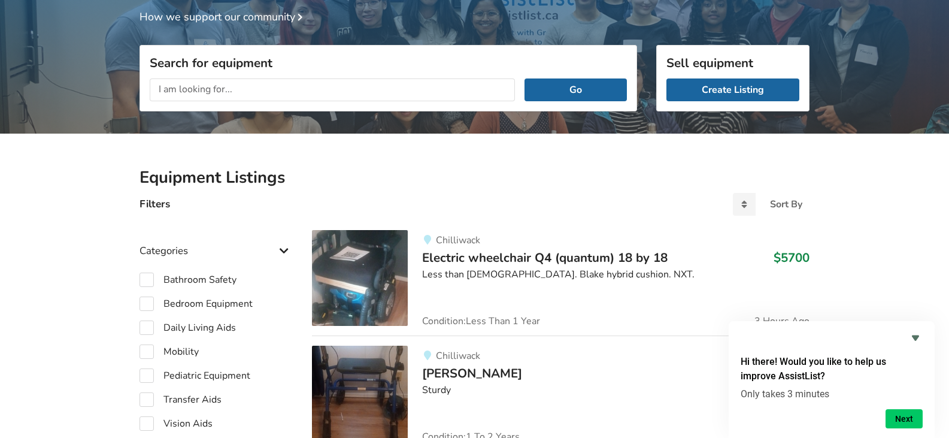
scroll to position [120, 0]
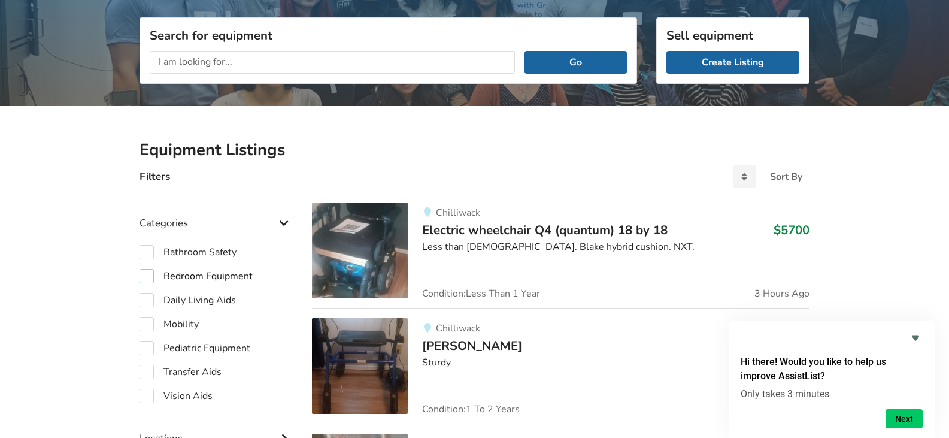
click at [145, 277] on label "Bedroom Equipment" at bounding box center [195, 276] width 113 height 14
checkbox input "true"
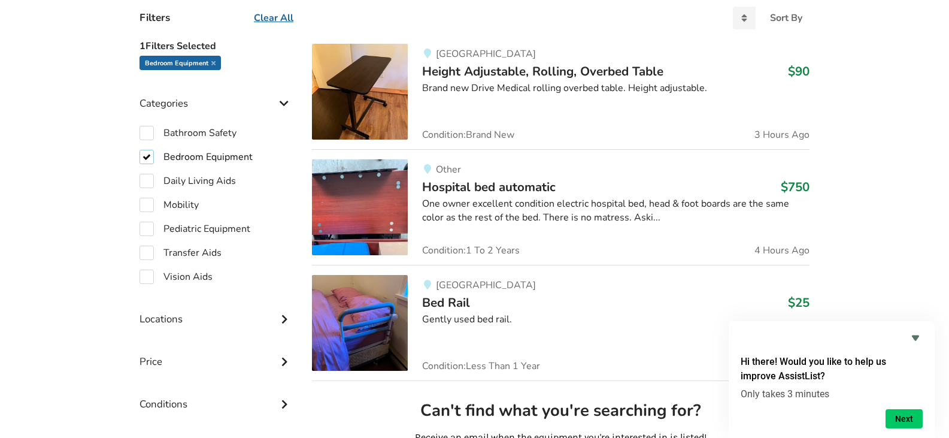
scroll to position [299, 0]
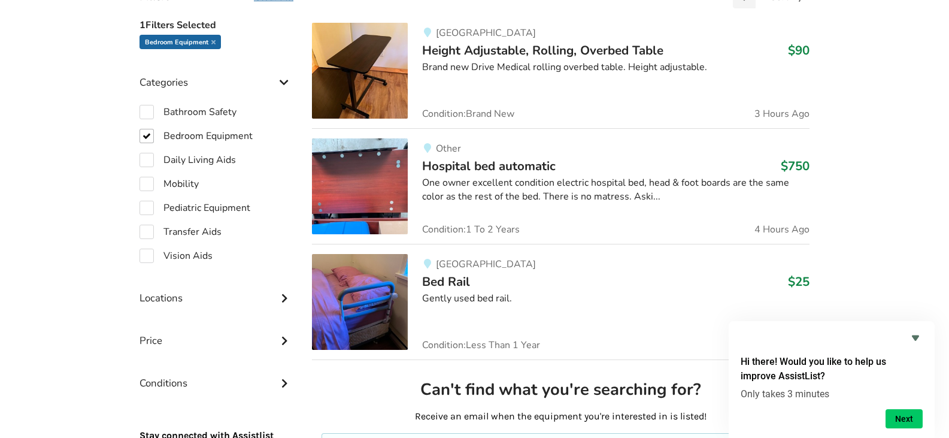
click at [286, 297] on icon at bounding box center [284, 297] width 12 height 10
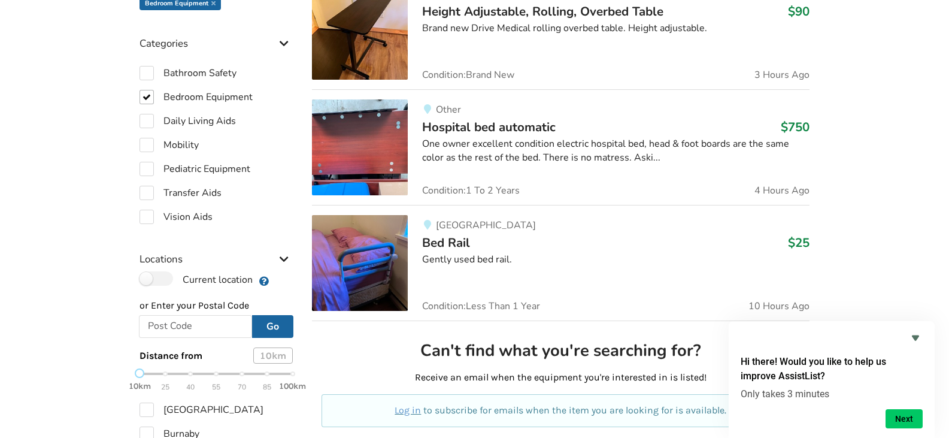
scroll to position [359, 0]
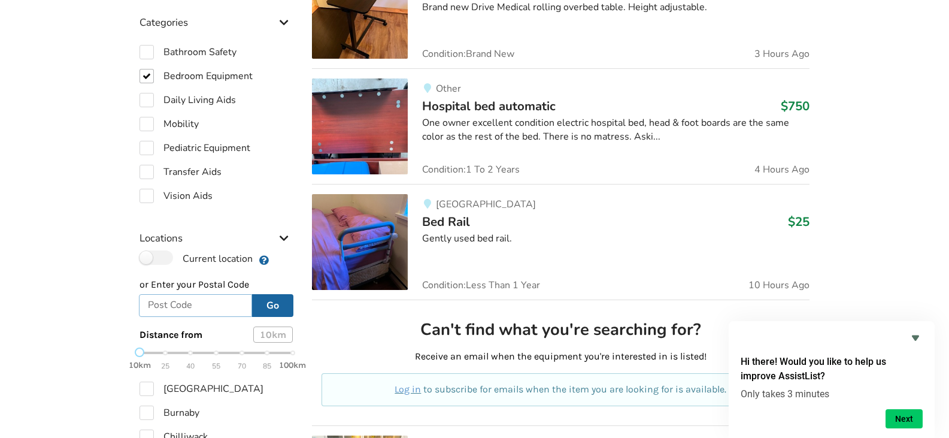
click at [207, 307] on input "text" at bounding box center [195, 305] width 113 height 23
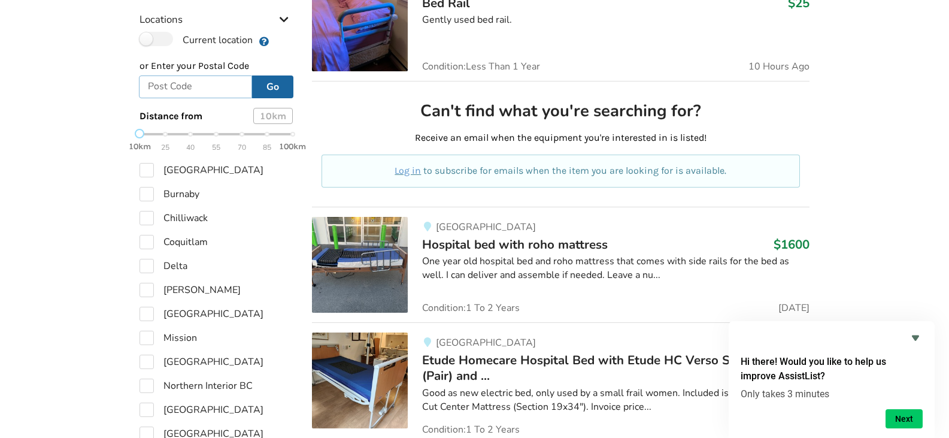
scroll to position [599, 0]
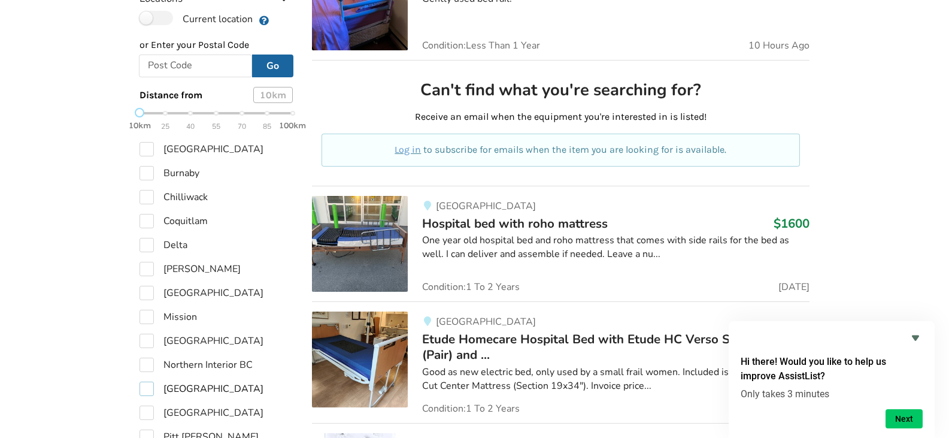
click at [144, 388] on label "[GEOGRAPHIC_DATA]" at bounding box center [201, 388] width 124 height 14
checkbox input "true"
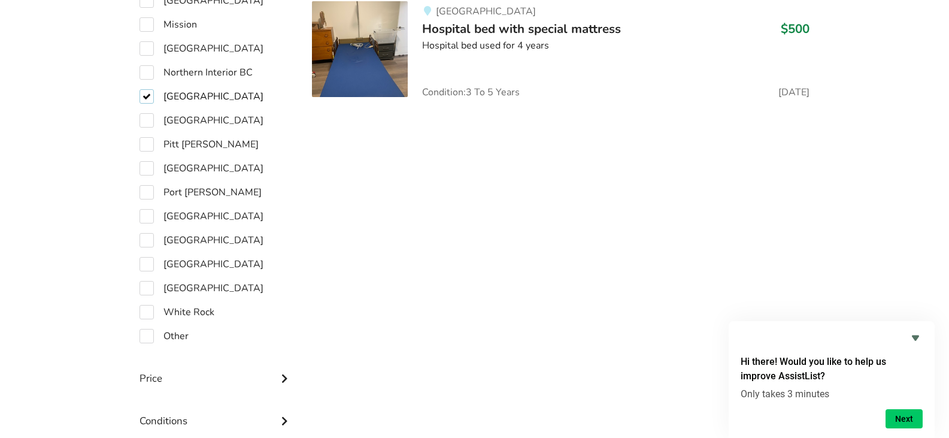
scroll to position [916, 0]
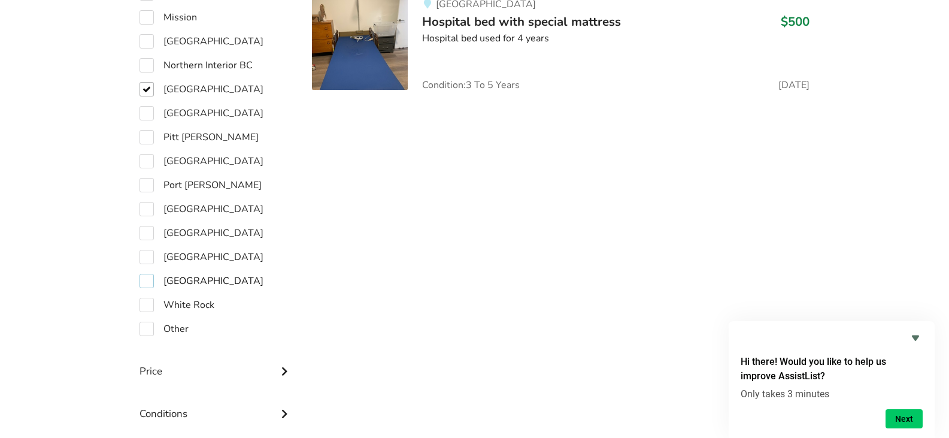
click at [146, 280] on label "[GEOGRAPHIC_DATA]" at bounding box center [201, 281] width 124 height 14
checkbox input "true"
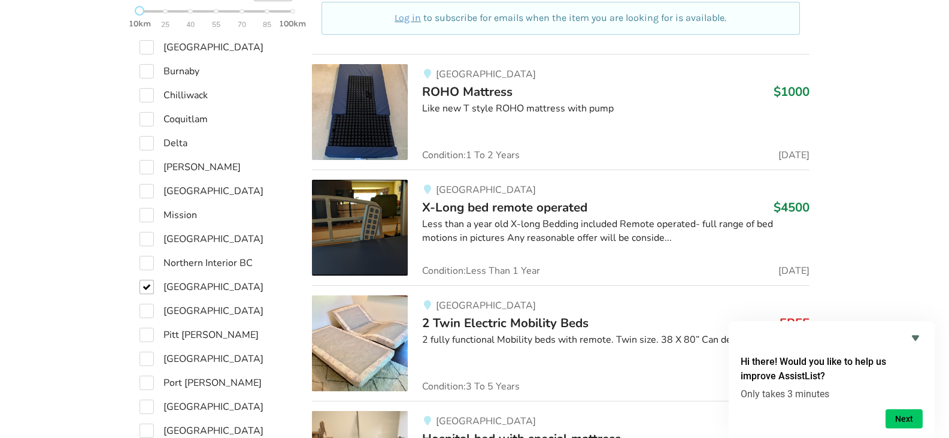
scroll to position [677, 0]
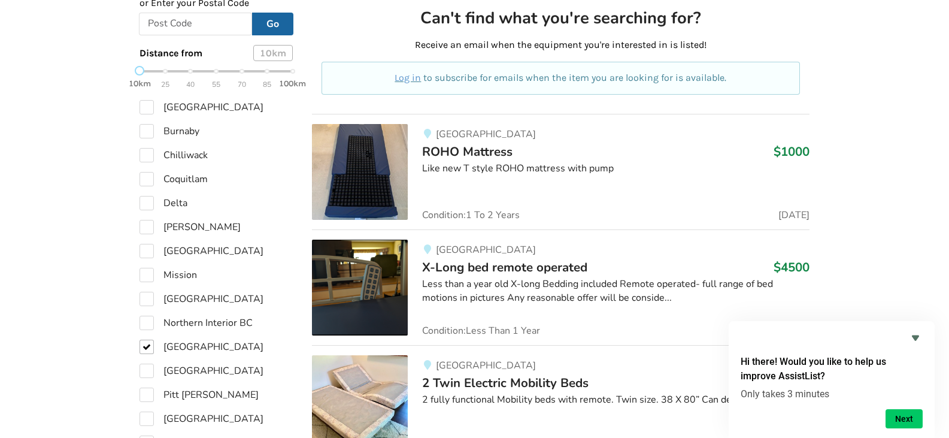
click at [451, 148] on span "ROHO Mattress" at bounding box center [467, 151] width 90 height 17
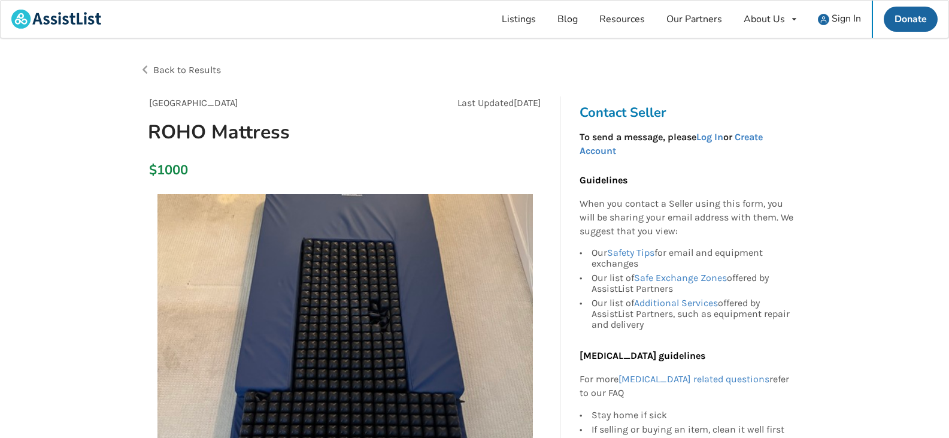
click at [386, 320] on img at bounding box center [344, 381] width 375 height 375
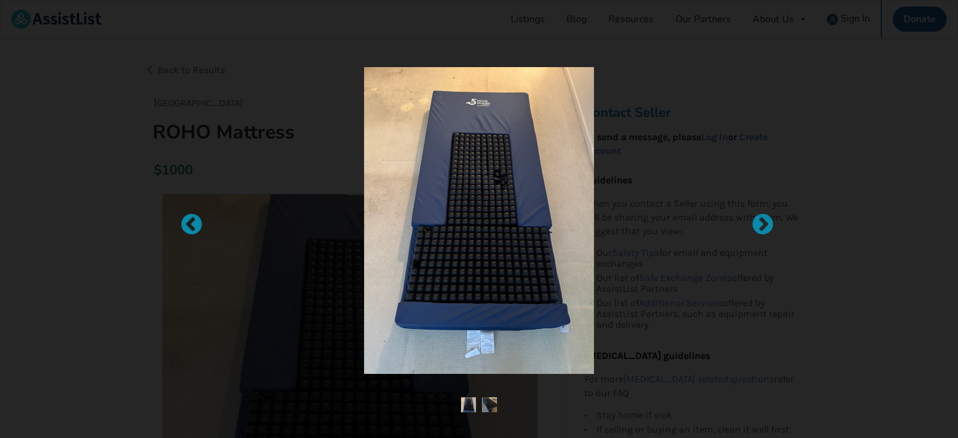
click at [487, 404] on img at bounding box center [489, 404] width 15 height 15
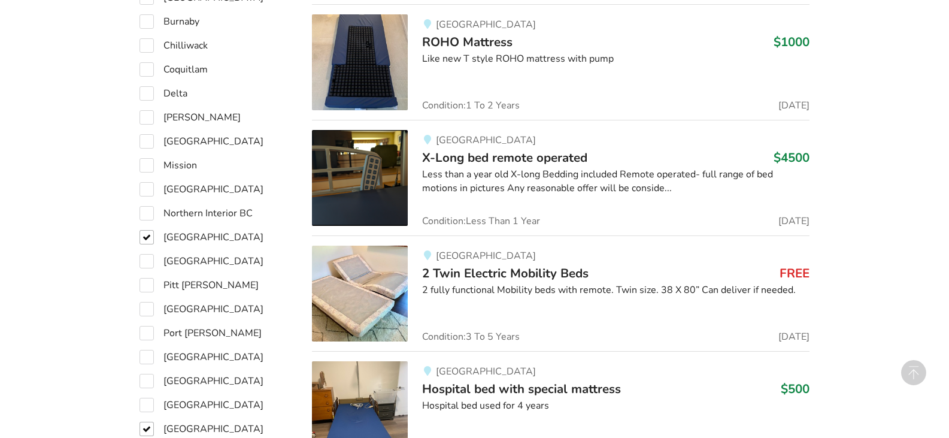
scroll to position [796, 0]
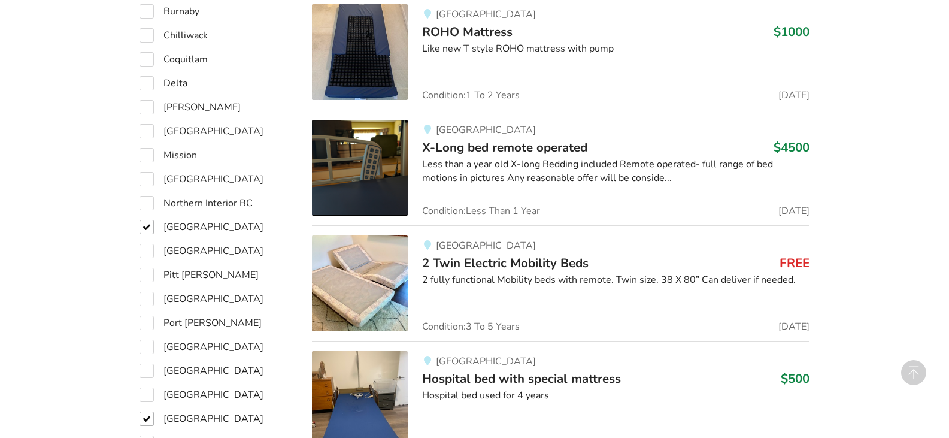
click at [480, 259] on span "2 Twin Electric Mobility Beds" at bounding box center [505, 262] width 166 height 17
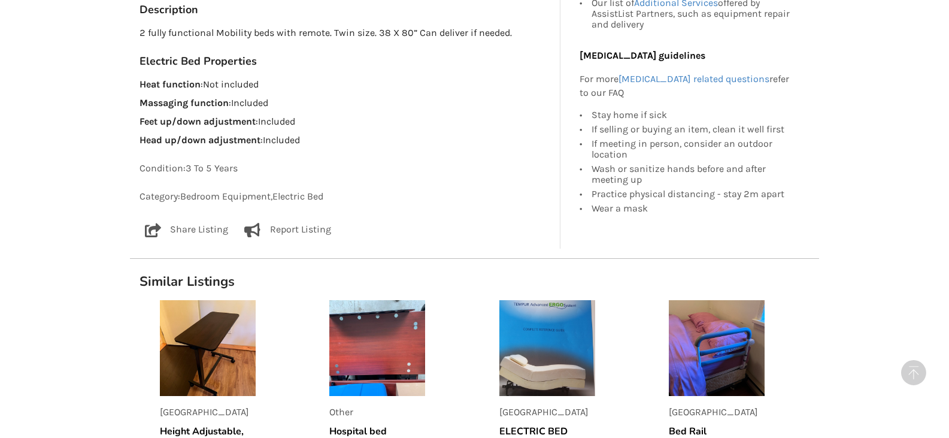
scroll to position [659, 0]
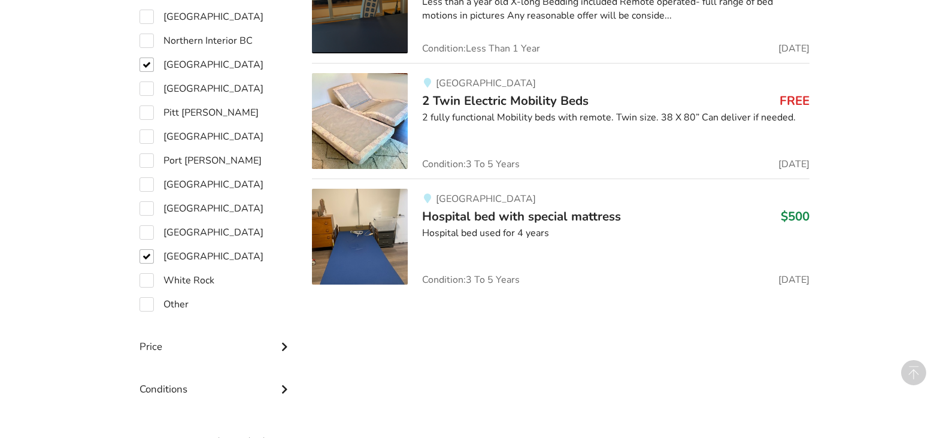
scroll to position [976, 0]
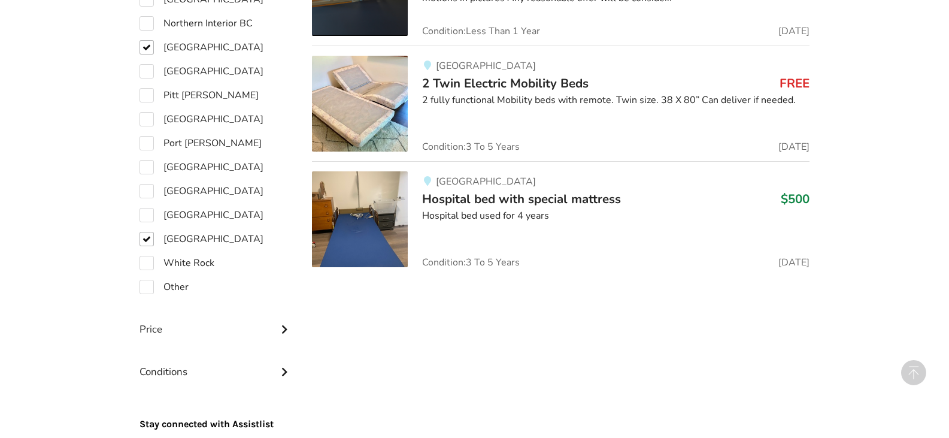
click at [498, 199] on span "Hospital bed with special mattress" at bounding box center [521, 198] width 199 height 17
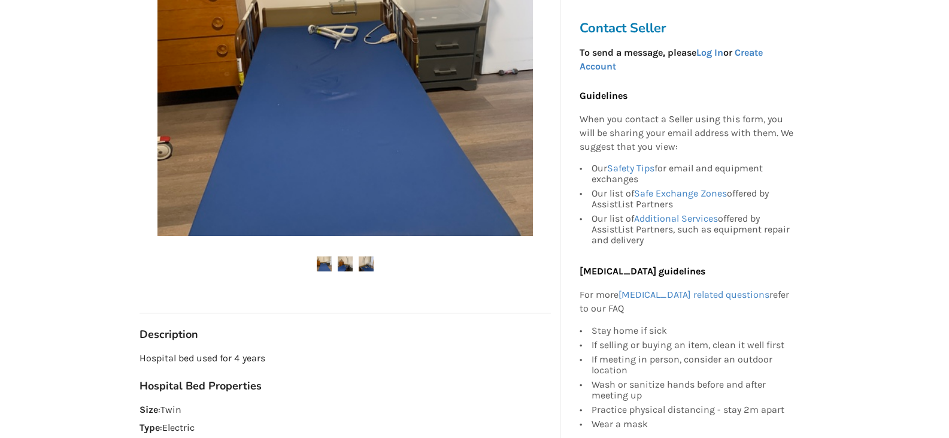
scroll to position [359, 0]
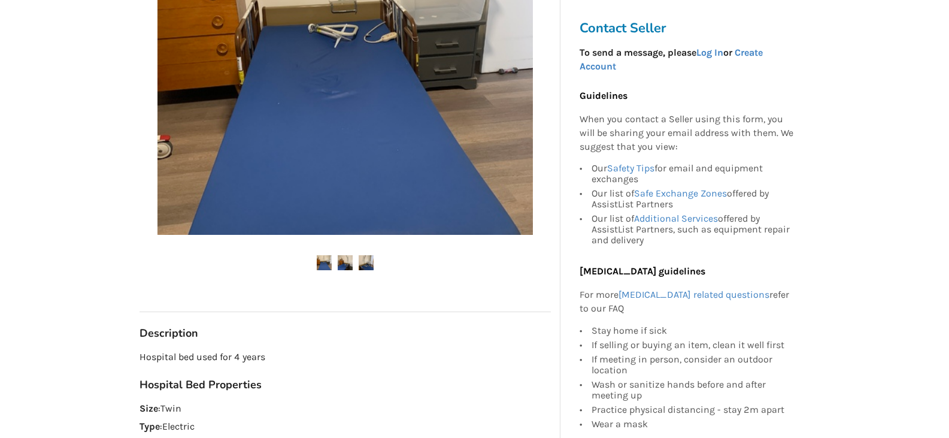
click at [340, 262] on img at bounding box center [345, 262] width 15 height 15
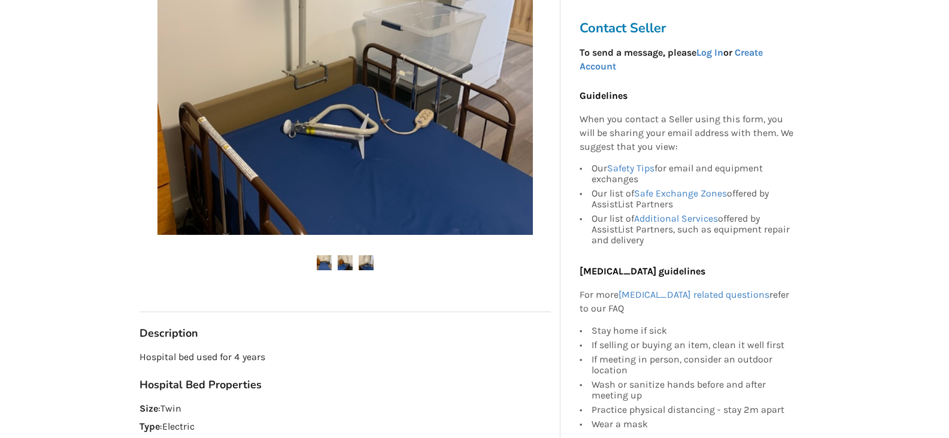
click at [367, 264] on img at bounding box center [366, 262] width 15 height 15
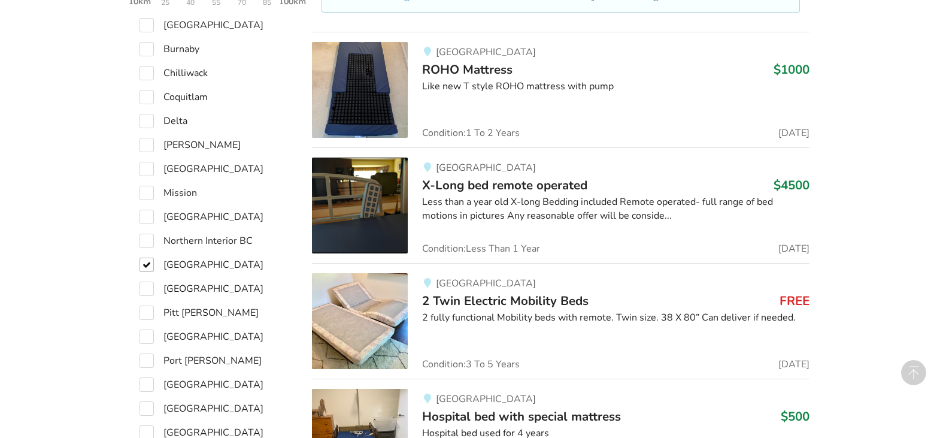
scroll to position [754, 0]
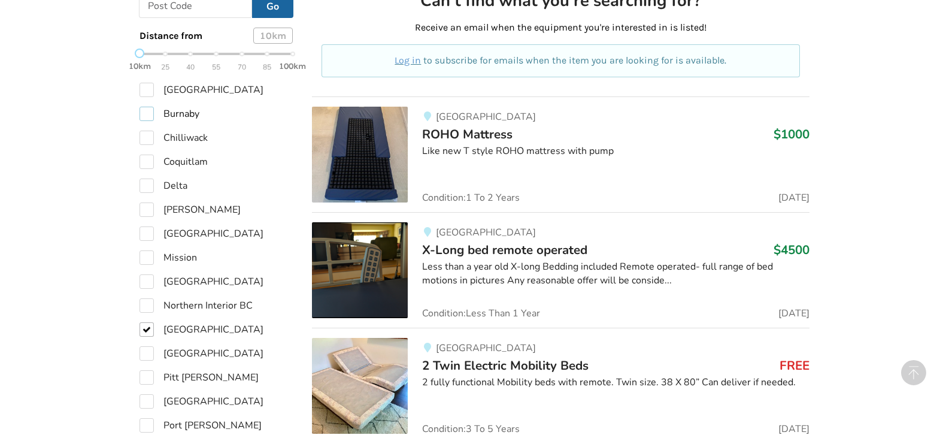
click at [145, 107] on label "Burnaby" at bounding box center [169, 114] width 60 height 14
checkbox input "true"
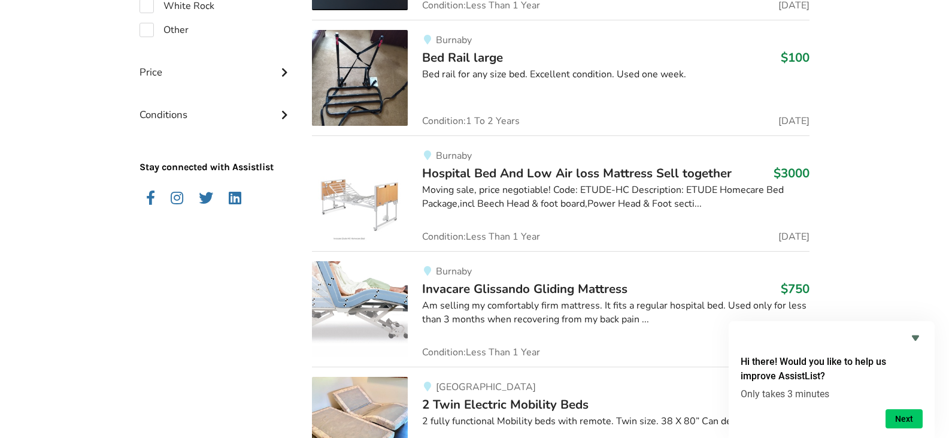
scroll to position [1232, 0]
click at [484, 176] on span "Hospital Bed And Low Air loss Mattress Sell ​​together" at bounding box center [577, 173] width 310 height 17
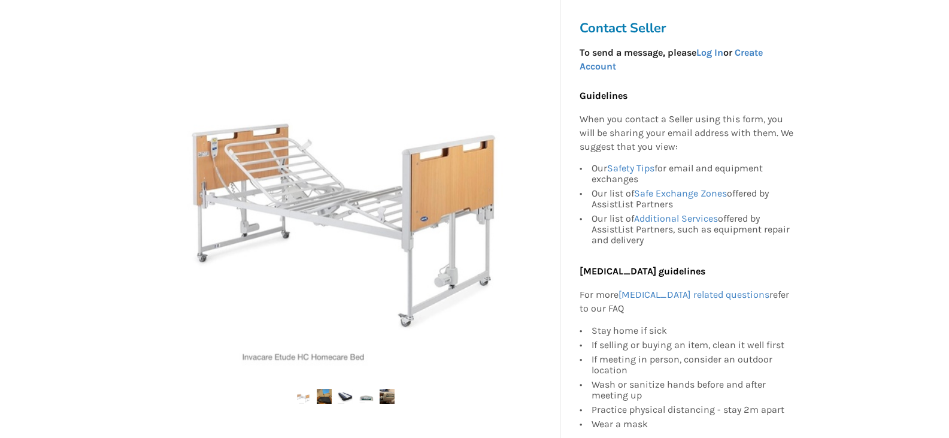
scroll to position [299, 0]
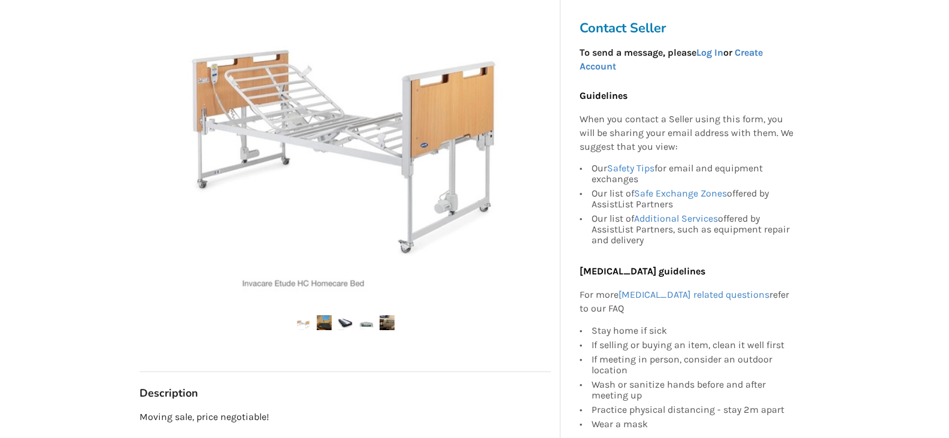
click at [326, 321] on img at bounding box center [324, 322] width 15 height 15
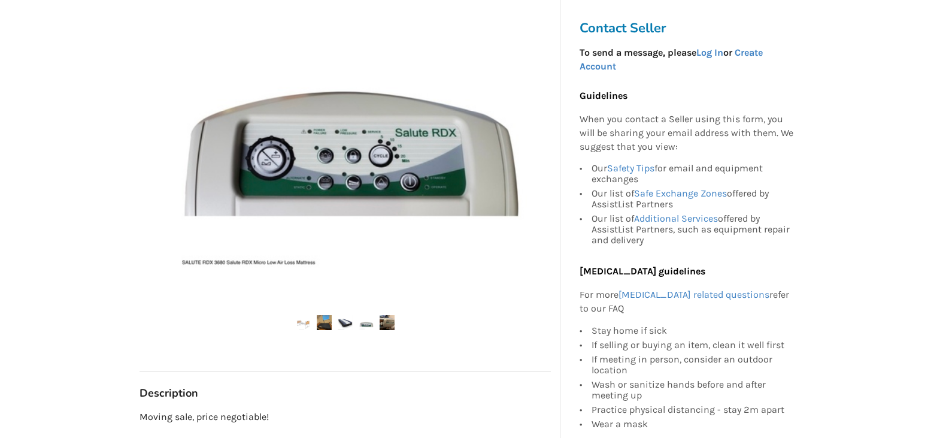
click at [347, 323] on img at bounding box center [345, 322] width 15 height 15
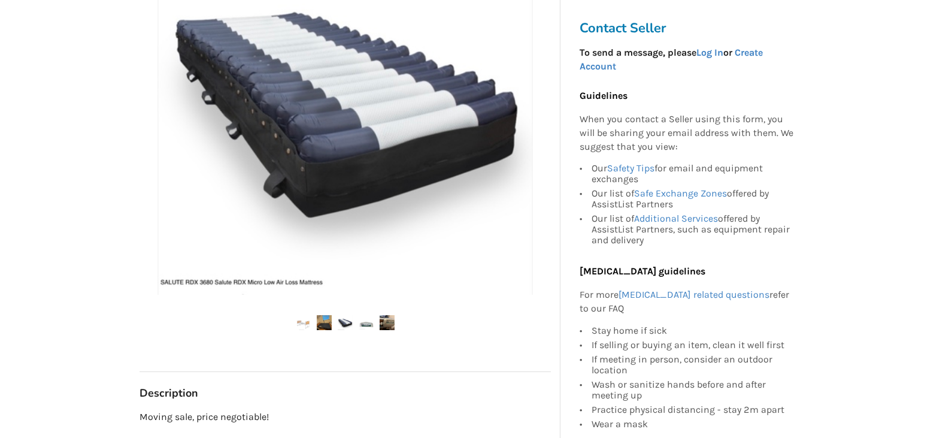
click at [357, 323] on ul at bounding box center [344, 323] width 411 height 16
click at [384, 323] on img at bounding box center [387, 322] width 15 height 15
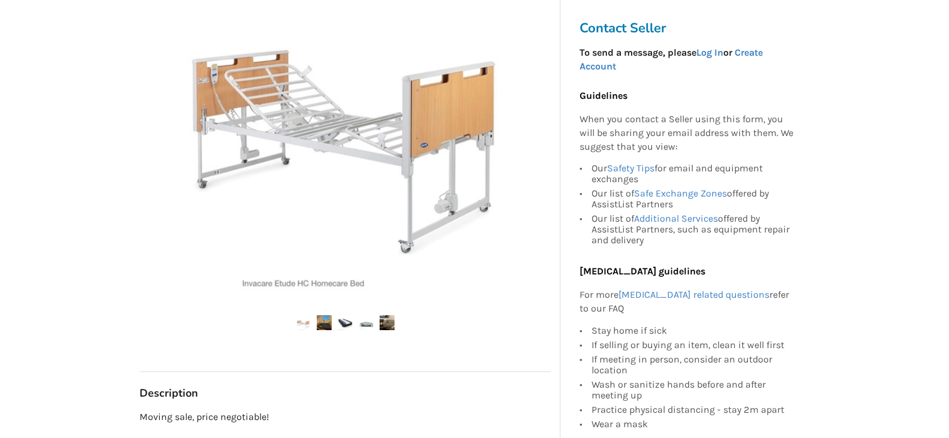
click at [365, 326] on img at bounding box center [366, 322] width 15 height 15
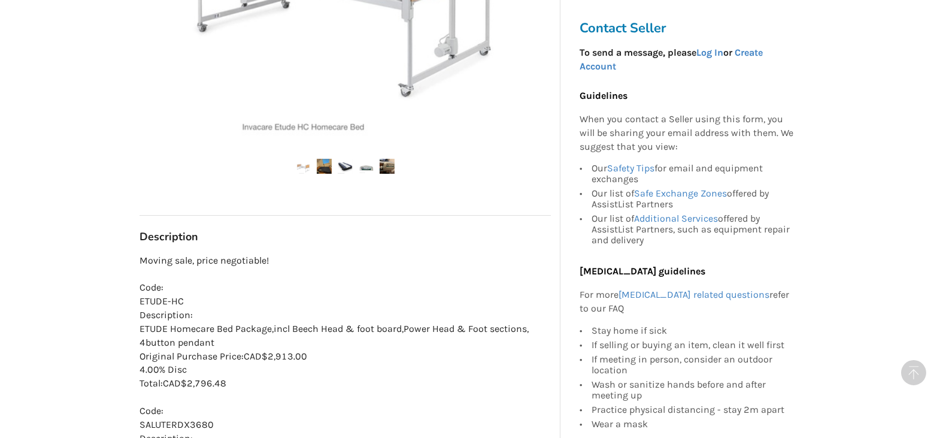
scroll to position [479, 0]
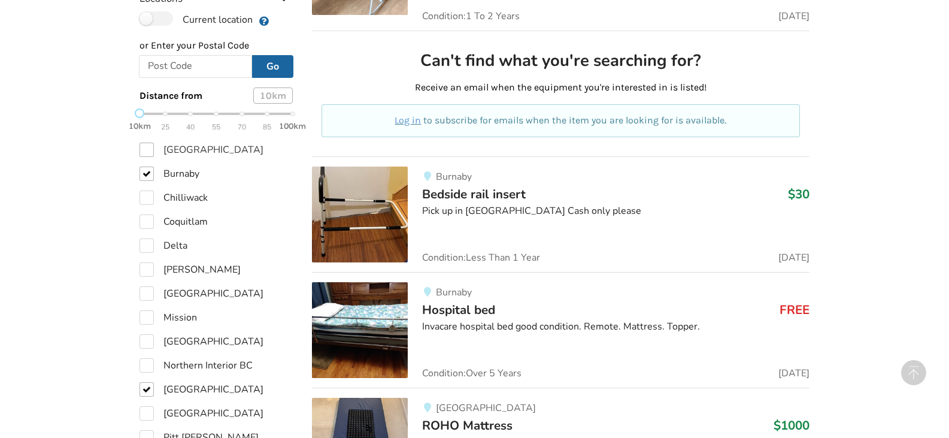
scroll to position [633, 0]
click at [147, 173] on label "Burnaby" at bounding box center [169, 174] width 60 height 14
checkbox input "false"
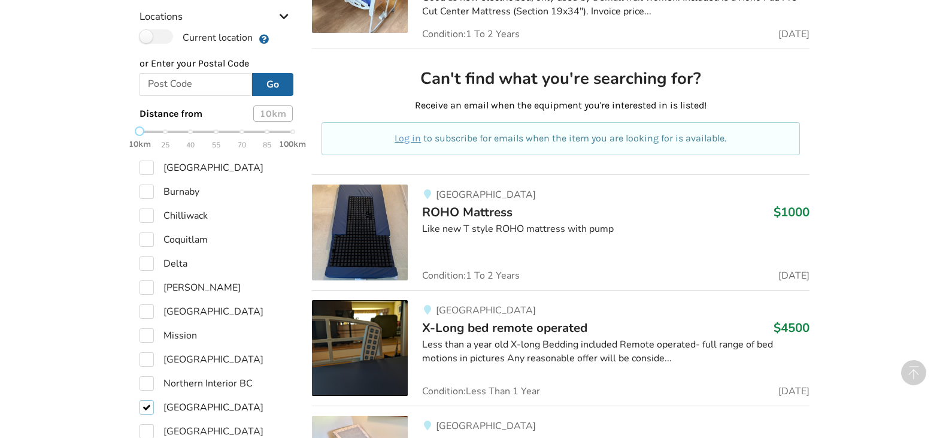
click at [151, 400] on label "[GEOGRAPHIC_DATA]" at bounding box center [201, 407] width 124 height 14
checkbox input "false"
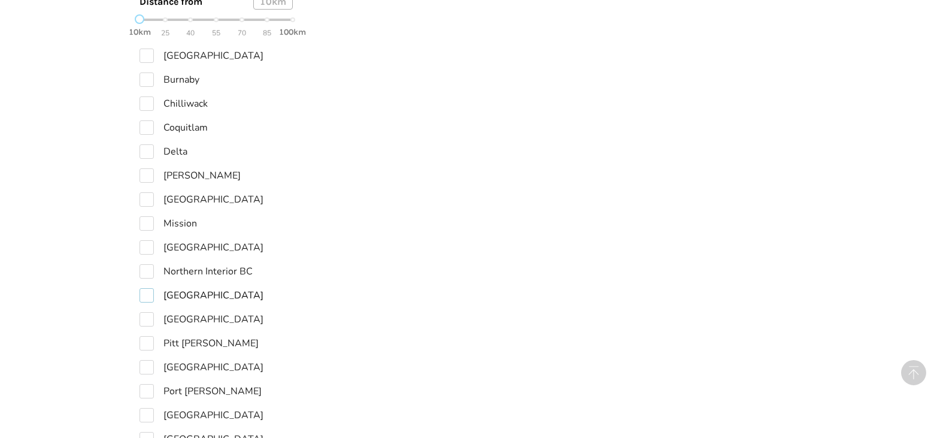
scroll to position [796, 0]
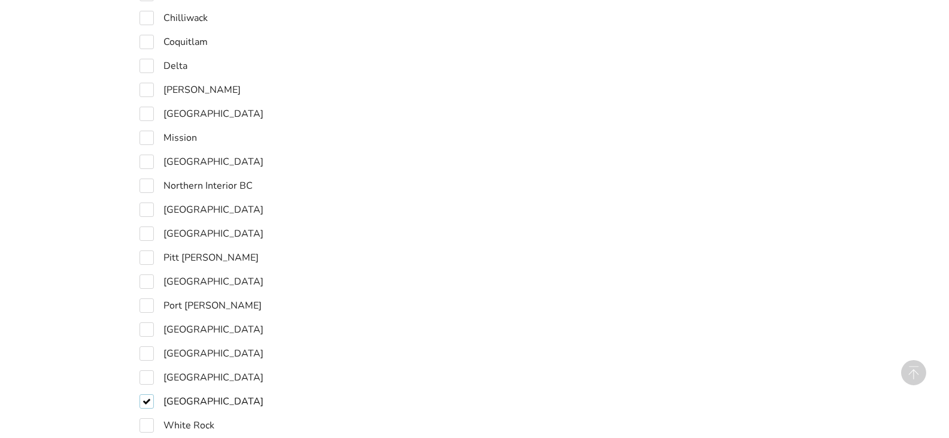
click at [144, 408] on label "[GEOGRAPHIC_DATA]" at bounding box center [201, 401] width 124 height 14
checkbox input "false"
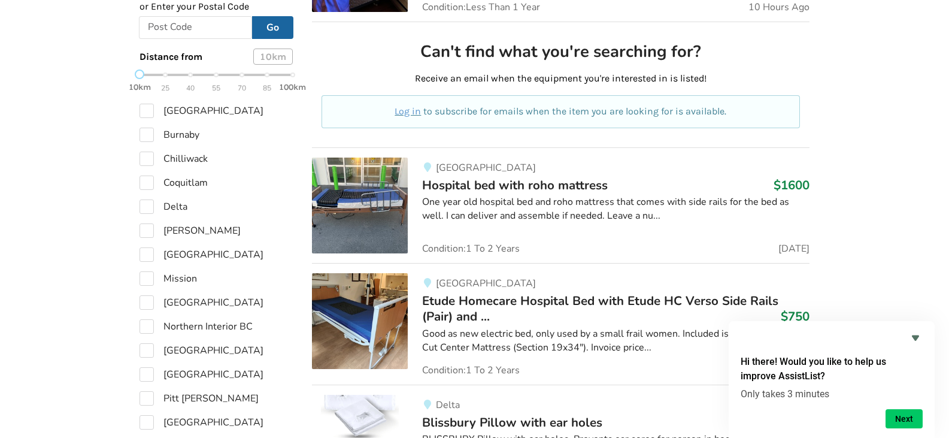
scroll to position [658, 0]
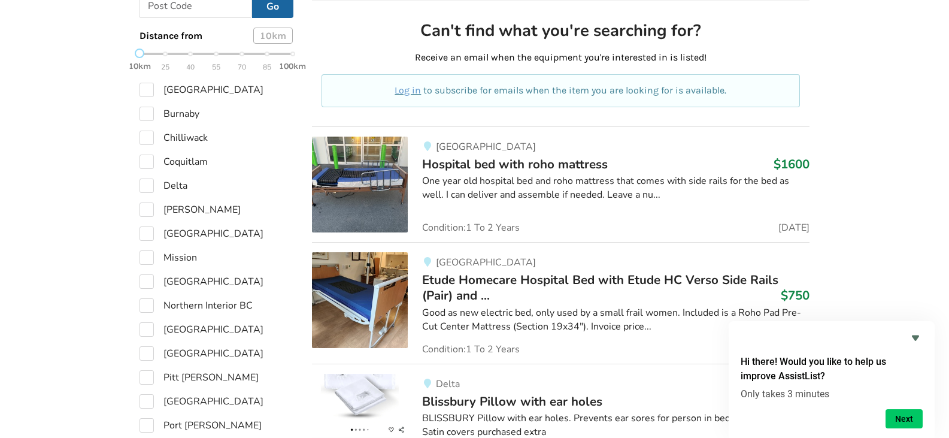
click at [491, 281] on span "Etude Homecare Hospital Bed with Etude HC Verso Side Rails (Pair) and ..." at bounding box center [600, 287] width 356 height 32
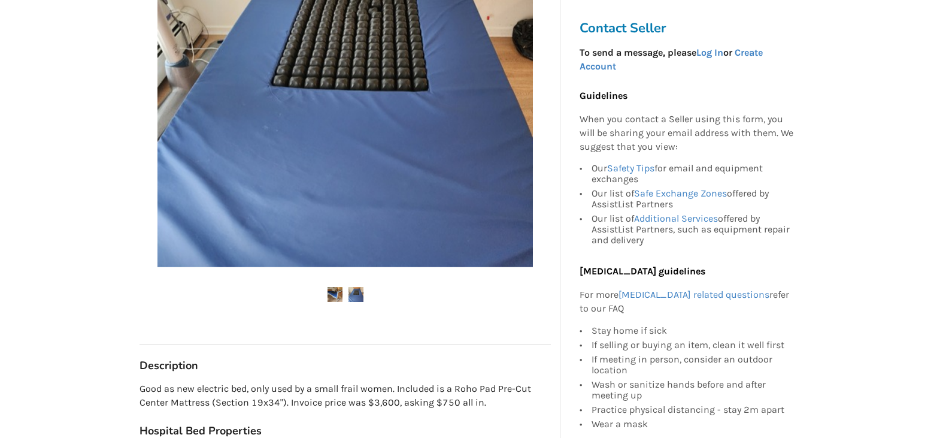
scroll to position [419, 0]
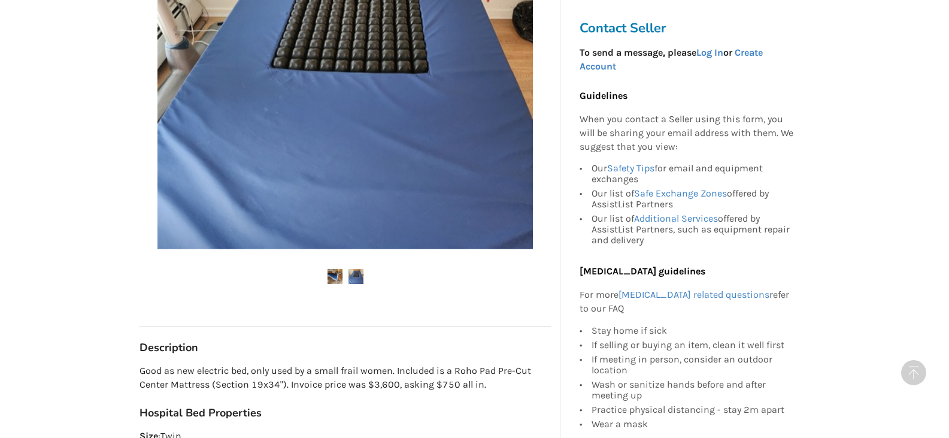
click at [356, 278] on img at bounding box center [355, 276] width 15 height 15
click at [336, 277] on img at bounding box center [334, 276] width 15 height 15
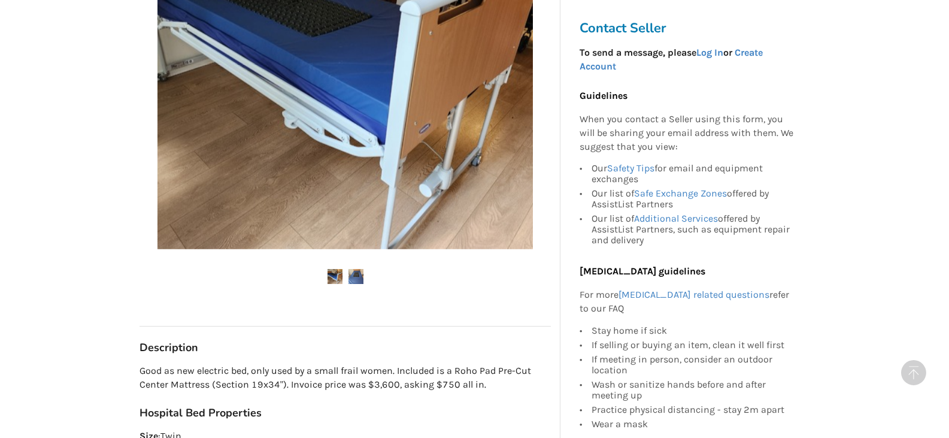
scroll to position [239, 0]
